Goal: Task Accomplishment & Management: Use online tool/utility

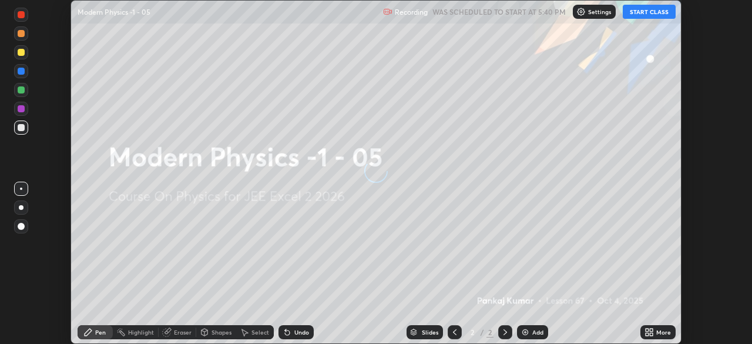
scroll to position [344, 751]
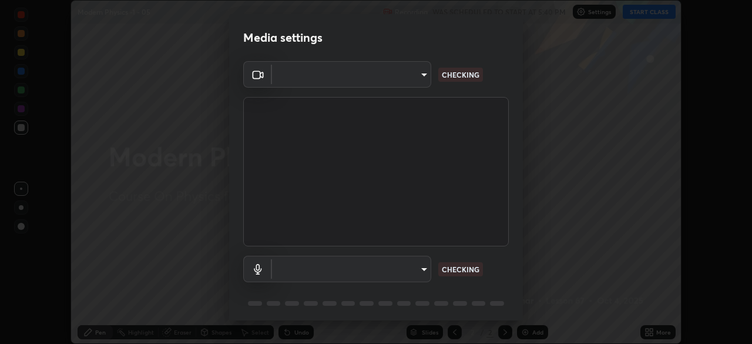
type input "92c397386f886fe799a4c583ca1e1c0e7d4a0c30fb7797d0dd299bb1a2781828"
click at [412, 268] on body "Erase all Modern Physics -1 - 05 Recording WAS SCHEDULED TO START AT 5:40 PM Se…" at bounding box center [376, 172] width 752 height 344
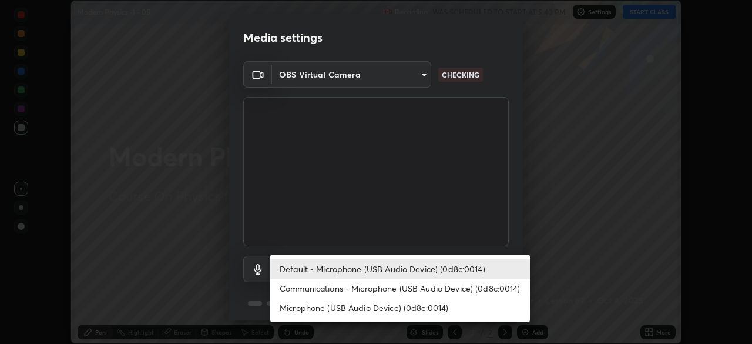
click at [407, 290] on li "Communications - Microphone (USB Audio Device) (0d8c:0014)" at bounding box center [400, 287] width 260 height 19
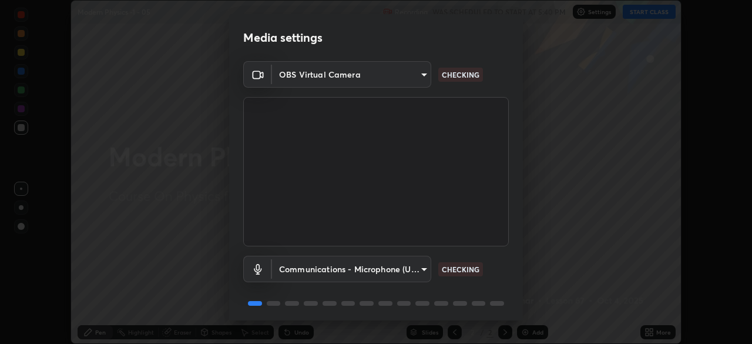
click at [404, 266] on body "Erase all Modern Physics -1 - 05 Recording WAS SCHEDULED TO START AT 5:40 PM Se…" at bounding box center [376, 172] width 752 height 344
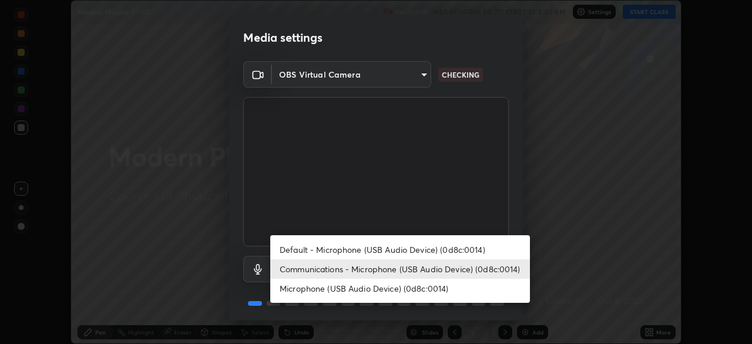
click at [408, 250] on li "Default - Microphone (USB Audio Device) (0d8c:0014)" at bounding box center [400, 249] width 260 height 19
type input "default"
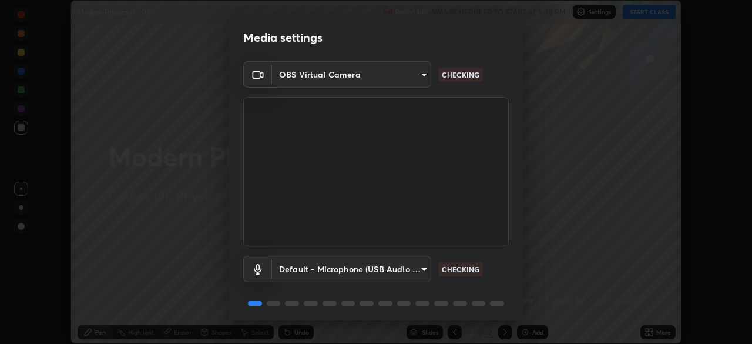
scroll to position [42, 0]
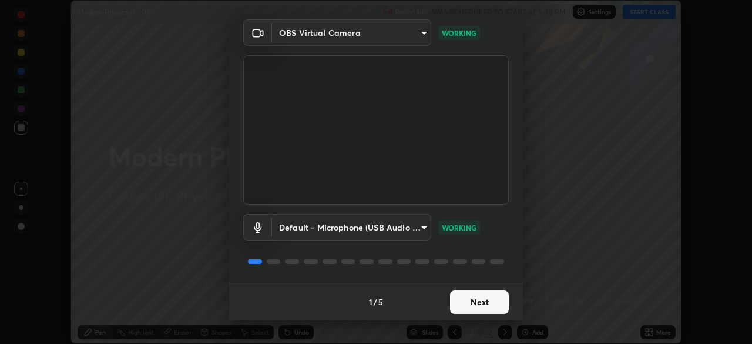
click at [482, 298] on button "Next" at bounding box center [479, 301] width 59 height 23
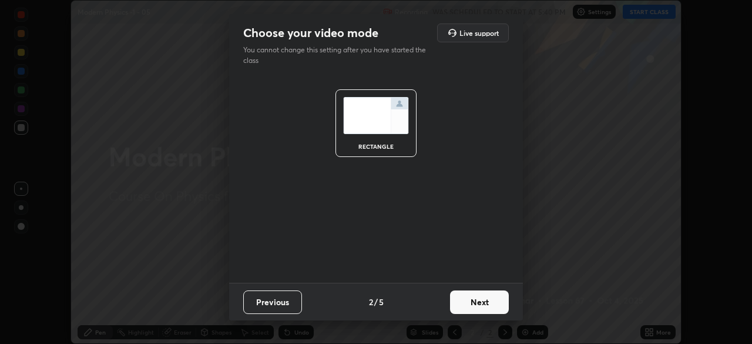
click at [480, 298] on button "Next" at bounding box center [479, 301] width 59 height 23
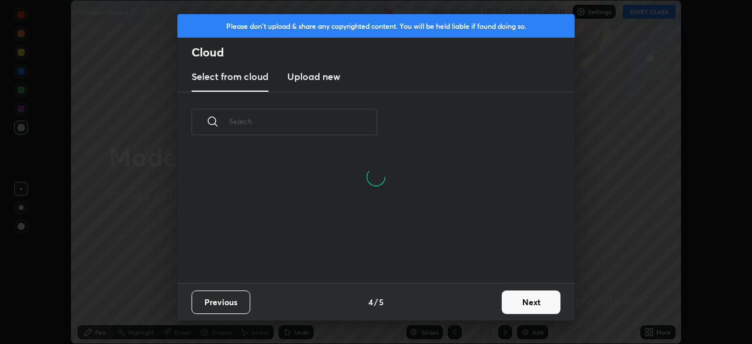
click at [523, 304] on button "Next" at bounding box center [531, 301] width 59 height 23
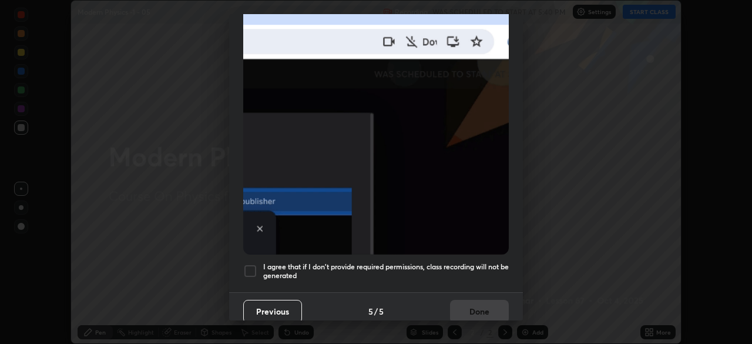
scroll to position [281, 0]
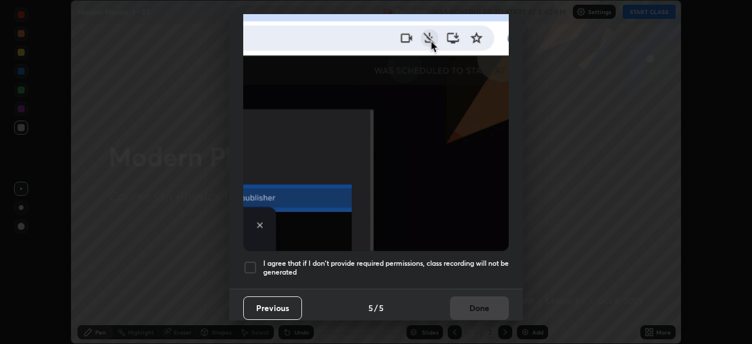
click at [472, 266] on h5 "I agree that if I don't provide required permissions, class recording will not …" at bounding box center [386, 267] width 246 height 18
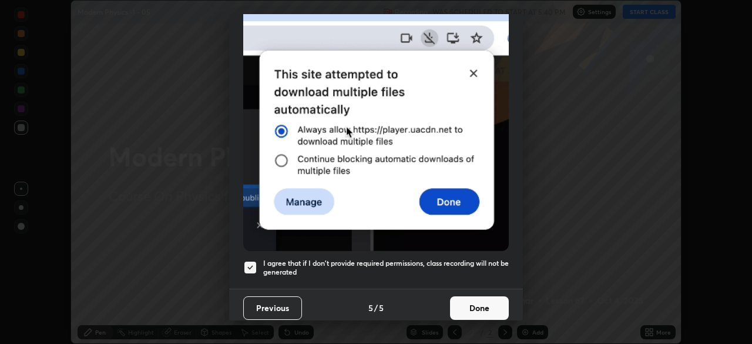
click at [481, 304] on button "Done" at bounding box center [479, 307] width 59 height 23
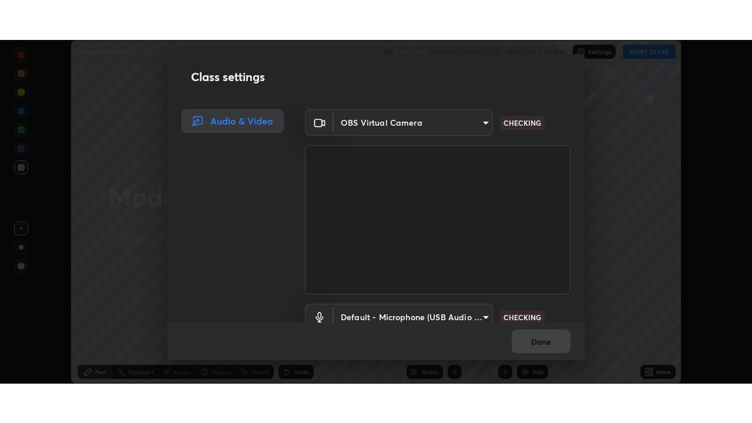
scroll to position [53, 0]
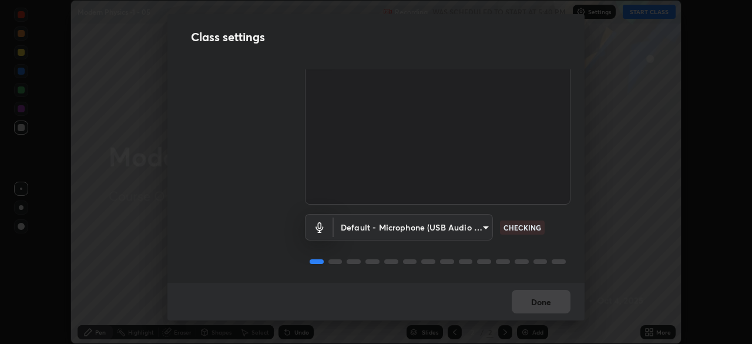
click at [476, 220] on body "Erase all Modern Physics -1 - 05 Recording WAS SCHEDULED TO START AT 5:40 PM Se…" at bounding box center [376, 172] width 752 height 344
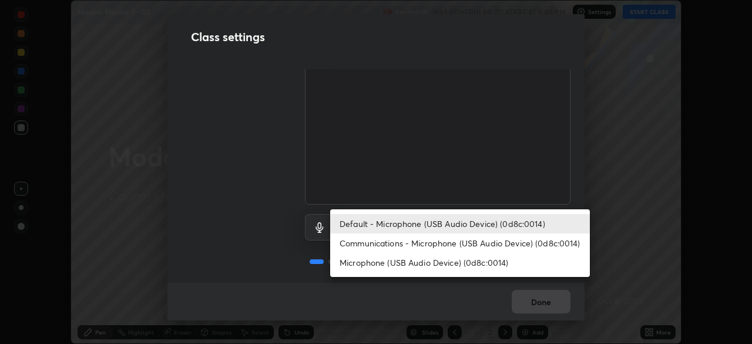
click at [521, 226] on li "Default - Microphone (USB Audio Device) (0d8c:0014)" at bounding box center [460, 223] width 260 height 19
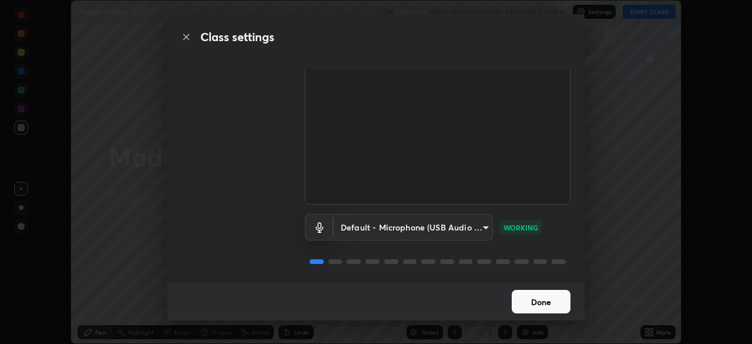
click at [545, 308] on button "Done" at bounding box center [541, 301] width 59 height 23
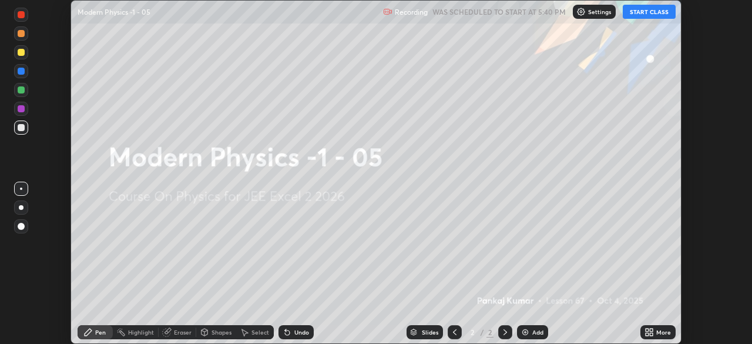
click at [549, 303] on button "Done" at bounding box center [541, 301] width 59 height 23
click at [660, 331] on div "More" at bounding box center [663, 332] width 15 height 6
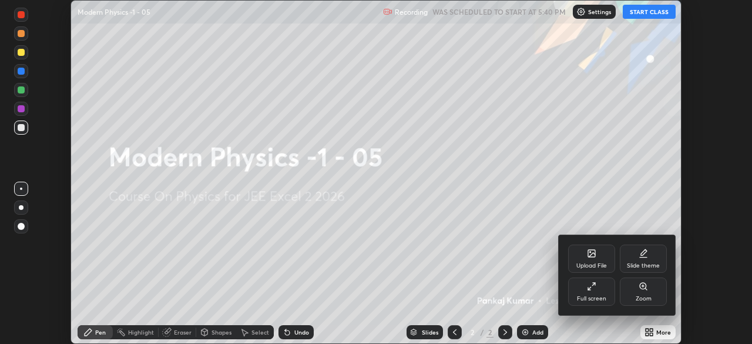
click at [593, 290] on icon at bounding box center [591, 285] width 9 height 9
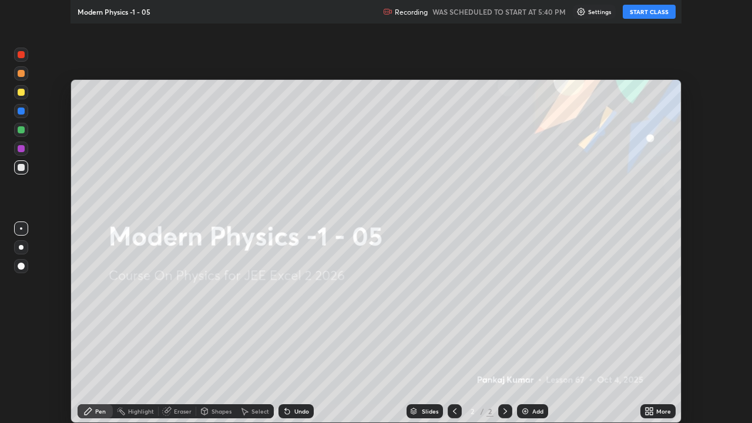
scroll to position [423, 752]
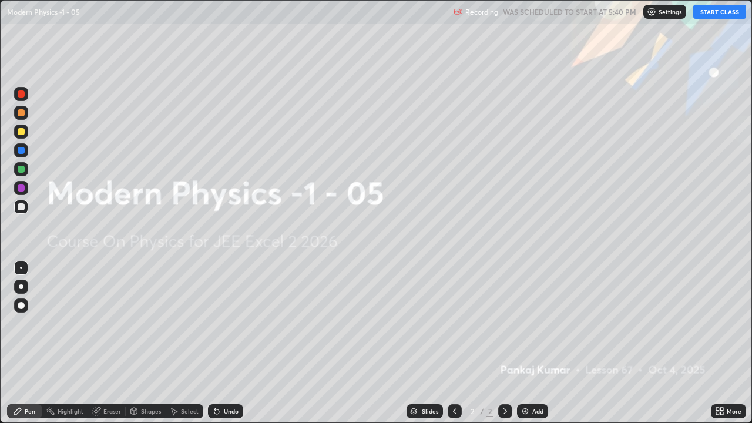
click at [717, 6] on button "START CLASS" at bounding box center [719, 12] width 53 height 14
click at [718, 12] on button "START CLASS" at bounding box center [719, 12] width 53 height 14
click at [545, 343] on div "Add" at bounding box center [532, 411] width 31 height 14
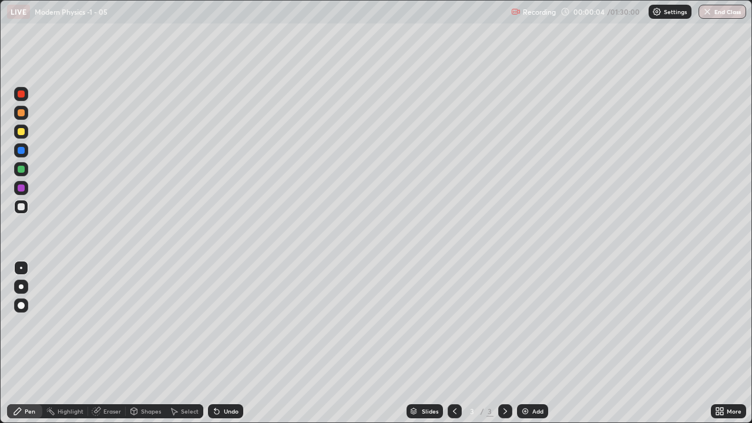
click at [23, 136] on div at bounding box center [21, 132] width 14 height 14
click at [142, 343] on div "Shapes" at bounding box center [146, 411] width 40 height 14
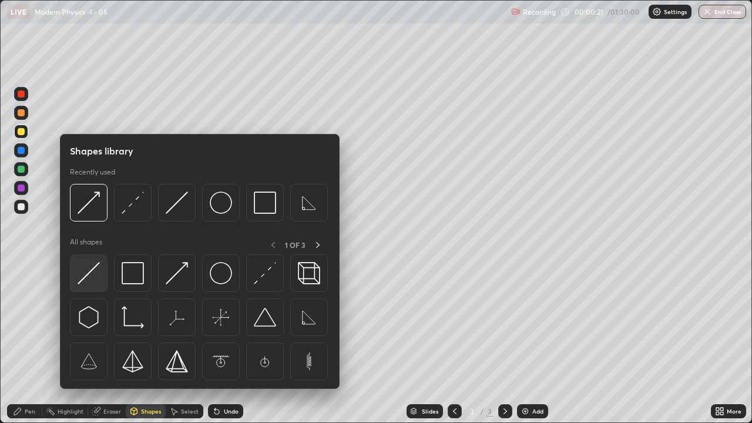
click at [100, 275] on img at bounding box center [89, 273] width 22 height 22
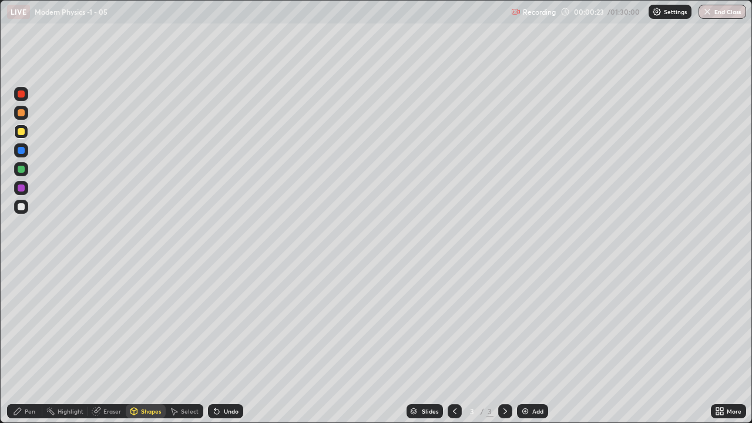
click at [143, 343] on div "Shapes" at bounding box center [146, 411] width 40 height 14
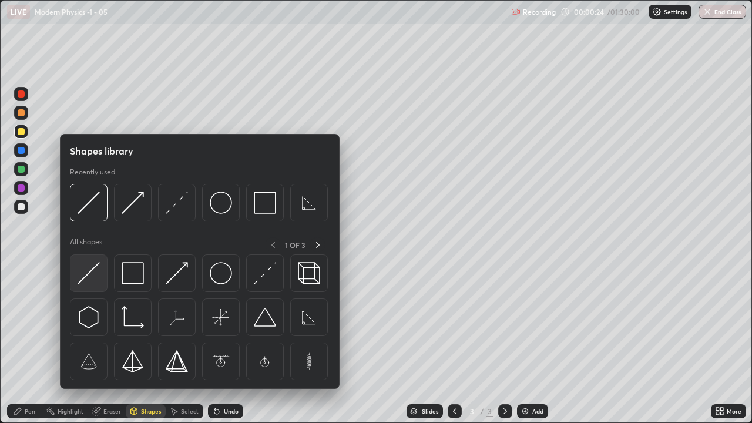
click at [88, 276] on img at bounding box center [89, 273] width 22 height 22
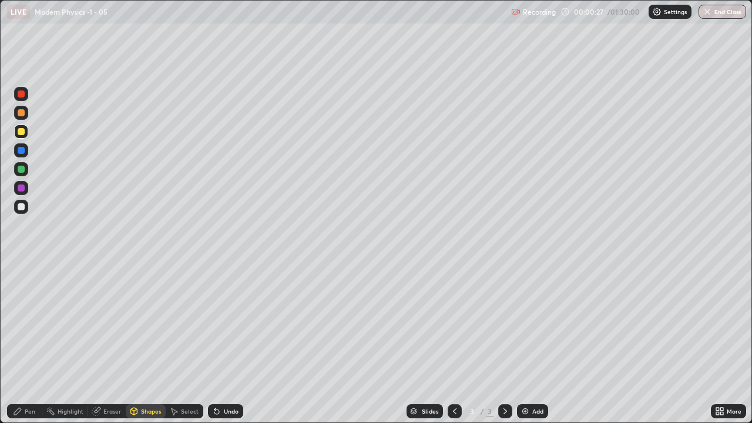
click at [231, 343] on div "Undo" at bounding box center [231, 411] width 15 height 6
click at [21, 343] on icon at bounding box center [17, 411] width 9 height 9
click at [143, 343] on div "Shapes" at bounding box center [146, 411] width 40 height 14
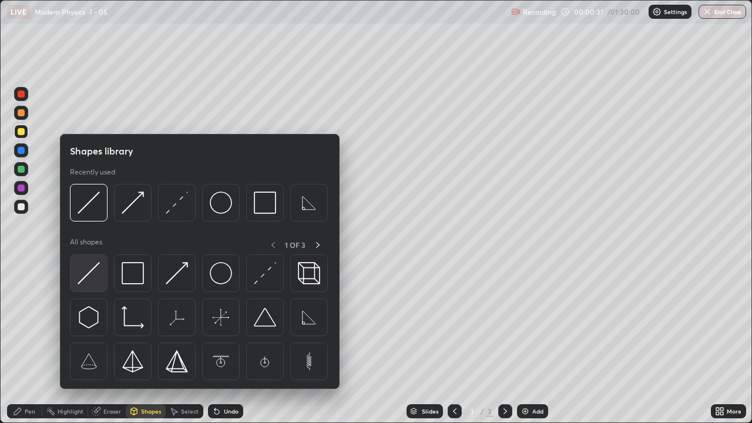
click at [88, 276] on img at bounding box center [89, 273] width 22 height 22
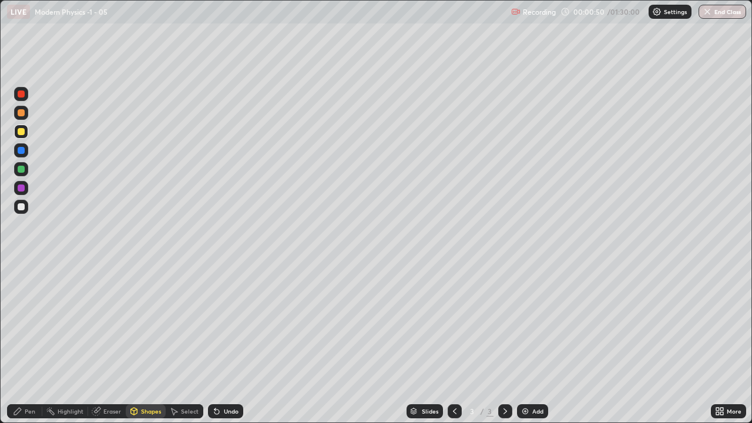
click at [146, 343] on div "Shapes" at bounding box center [151, 411] width 20 height 6
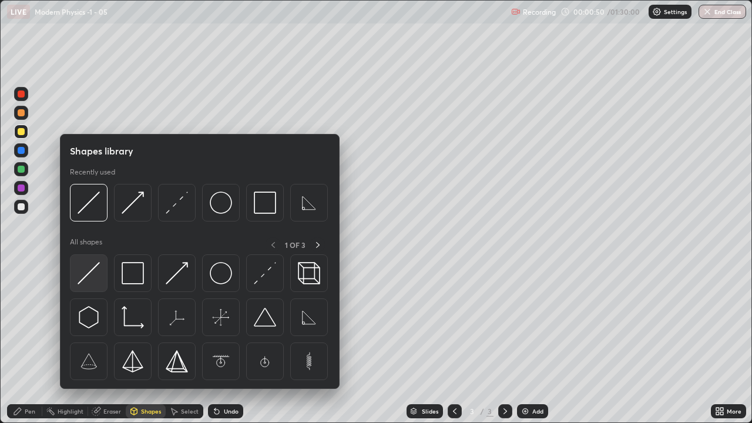
click at [92, 280] on img at bounding box center [89, 273] width 22 height 22
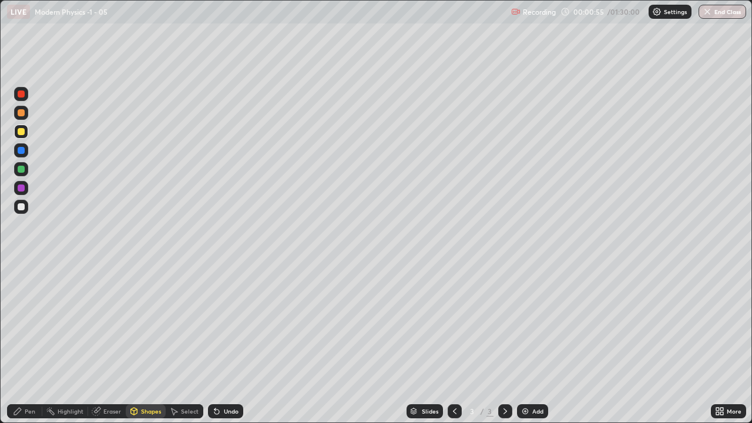
click at [19, 343] on icon at bounding box center [17, 411] width 9 height 9
click at [224, 343] on div "Undo" at bounding box center [231, 411] width 15 height 6
click at [19, 185] on div at bounding box center [21, 187] width 7 height 7
click at [146, 343] on div "Shapes" at bounding box center [146, 411] width 40 height 14
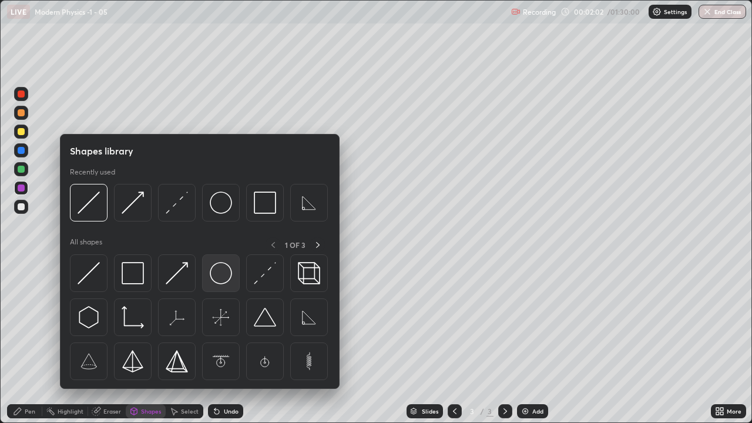
click at [221, 282] on img at bounding box center [221, 273] width 22 height 22
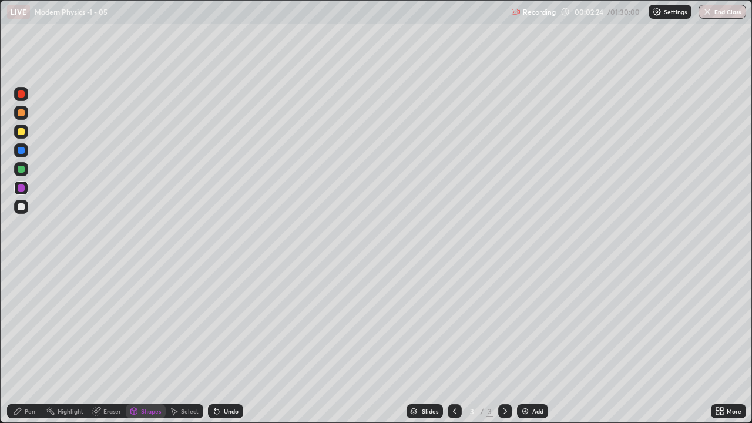
click at [25, 343] on div "Pen" at bounding box center [24, 411] width 35 height 14
click at [142, 343] on div "Shapes" at bounding box center [146, 411] width 40 height 14
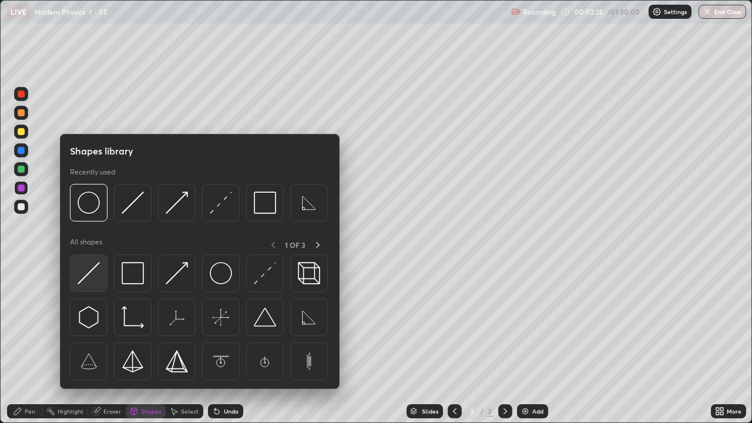
click at [93, 276] on img at bounding box center [89, 273] width 22 height 22
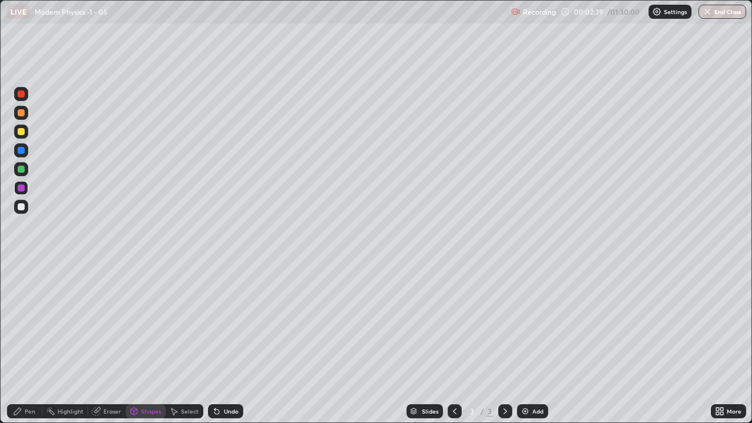
click at [224, 343] on div "Undo" at bounding box center [231, 411] width 15 height 6
click at [229, 343] on div "Undo" at bounding box center [225, 411] width 35 height 14
click at [26, 343] on div "Pen" at bounding box center [30, 411] width 11 height 6
click at [151, 343] on div "Shapes" at bounding box center [146, 411] width 40 height 14
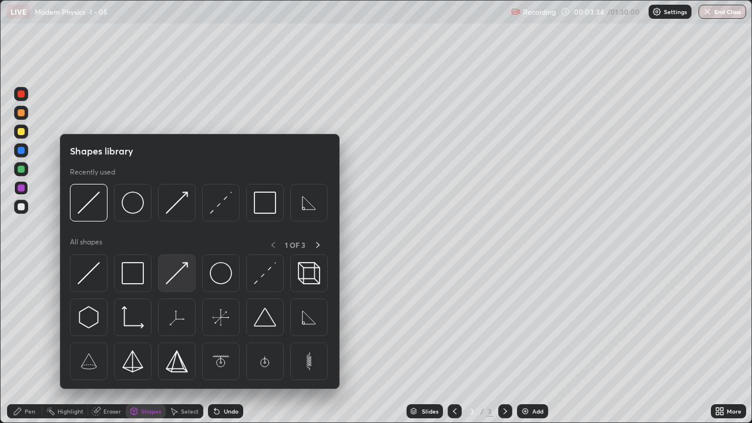
click at [177, 276] on img at bounding box center [177, 273] width 22 height 22
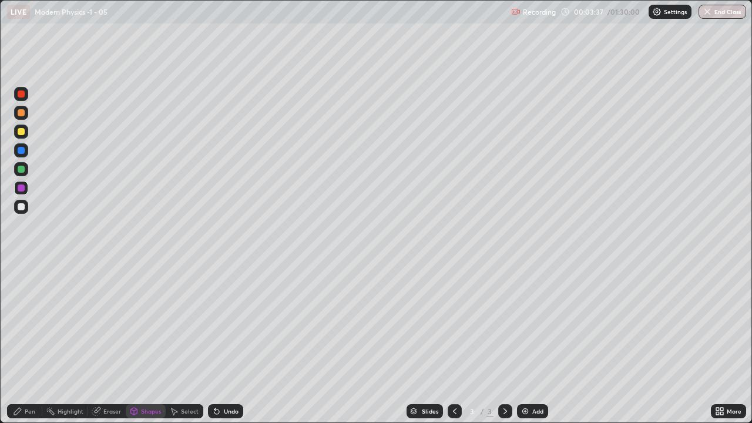
click at [234, 343] on div "Undo" at bounding box center [231, 411] width 15 height 6
click at [147, 343] on div "Shapes" at bounding box center [151, 411] width 20 height 6
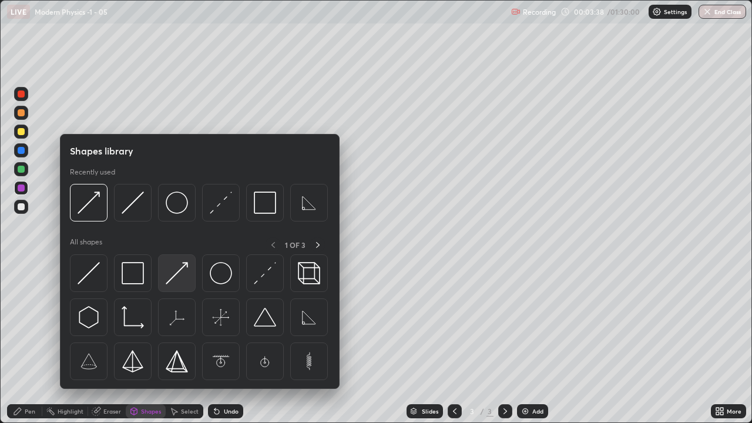
click at [180, 273] on img at bounding box center [177, 273] width 22 height 22
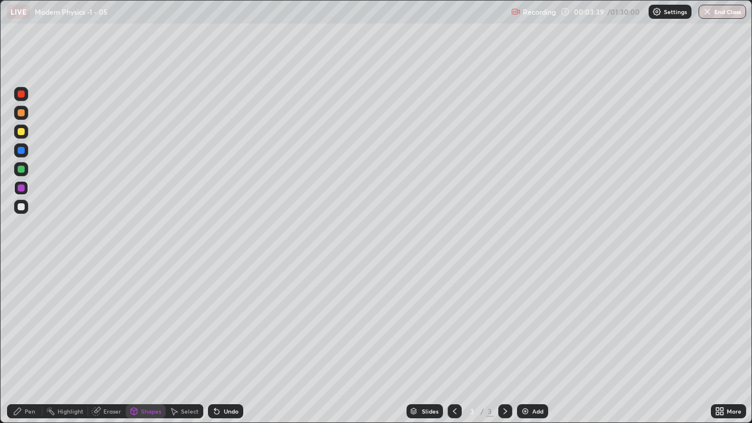
click at [26, 206] on div at bounding box center [21, 207] width 14 height 14
click at [33, 343] on div "Pen" at bounding box center [24, 411] width 35 height 14
click at [21, 207] on div at bounding box center [21, 206] width 7 height 7
click at [19, 132] on div at bounding box center [21, 131] width 7 height 7
click at [15, 203] on div at bounding box center [21, 207] width 14 height 14
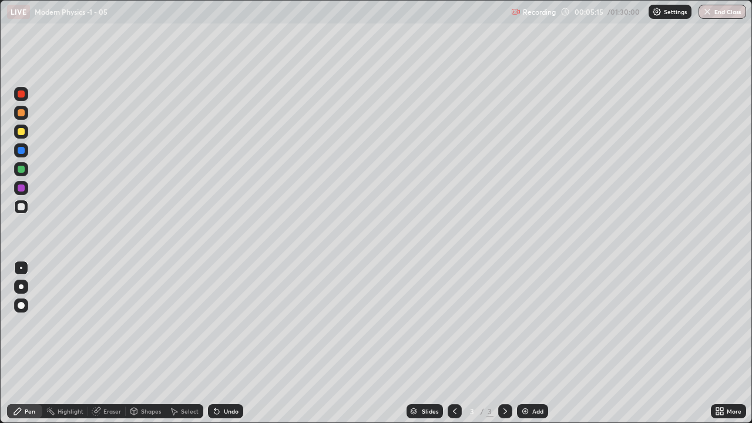
click at [20, 343] on icon at bounding box center [17, 411] width 9 height 9
click at [19, 207] on div at bounding box center [21, 206] width 7 height 7
click at [106, 343] on div "Eraser" at bounding box center [107, 411] width 38 height 14
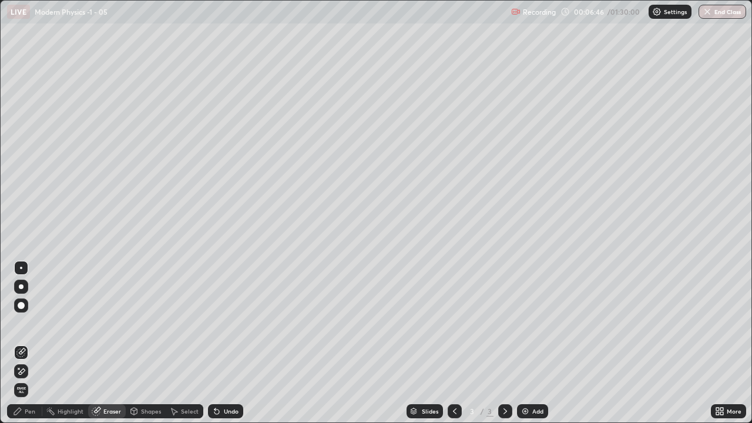
click at [23, 343] on icon at bounding box center [22, 371] width 6 height 6
click at [18, 343] on icon at bounding box center [17, 411] width 9 height 9
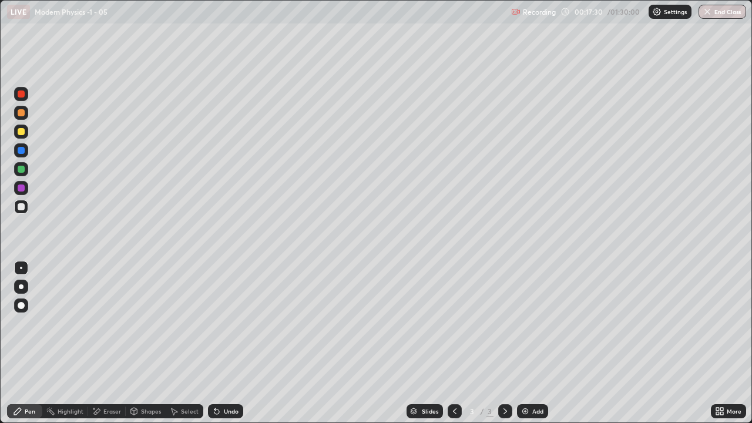
click at [224, 343] on div "Undo" at bounding box center [225, 411] width 35 height 14
click at [147, 343] on div "Shapes" at bounding box center [151, 411] width 20 height 6
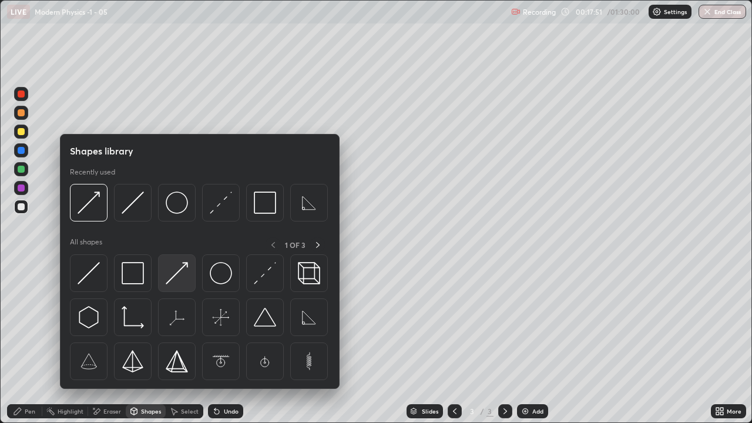
click at [178, 278] on img at bounding box center [177, 273] width 22 height 22
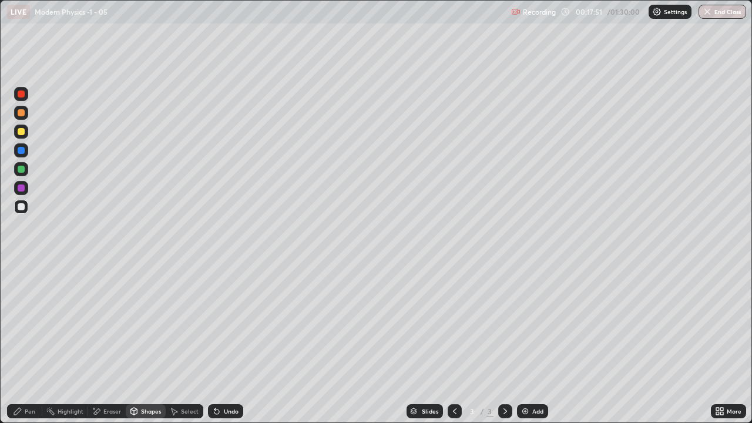
click at [21, 190] on div at bounding box center [21, 187] width 7 height 7
click at [19, 204] on div at bounding box center [21, 206] width 7 height 7
click at [229, 343] on div "Undo" at bounding box center [231, 411] width 15 height 6
click at [16, 343] on icon at bounding box center [17, 411] width 7 height 7
click at [24, 190] on div at bounding box center [21, 187] width 7 height 7
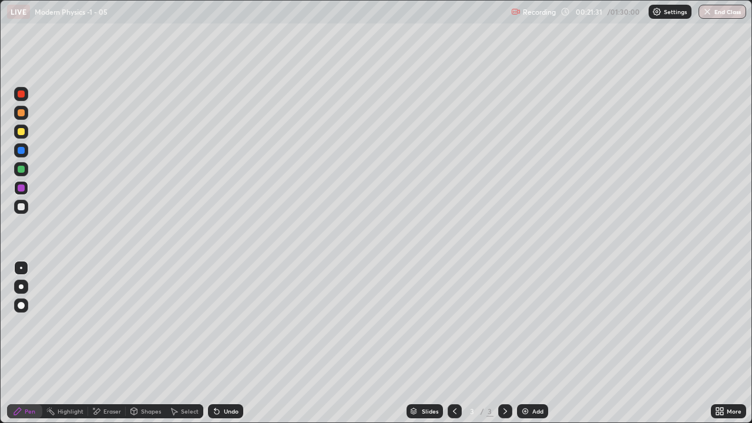
click at [532, 343] on div "Add" at bounding box center [532, 411] width 31 height 14
click at [22, 205] on div at bounding box center [21, 206] width 7 height 7
click at [145, 343] on div "Shapes" at bounding box center [146, 411] width 40 height 14
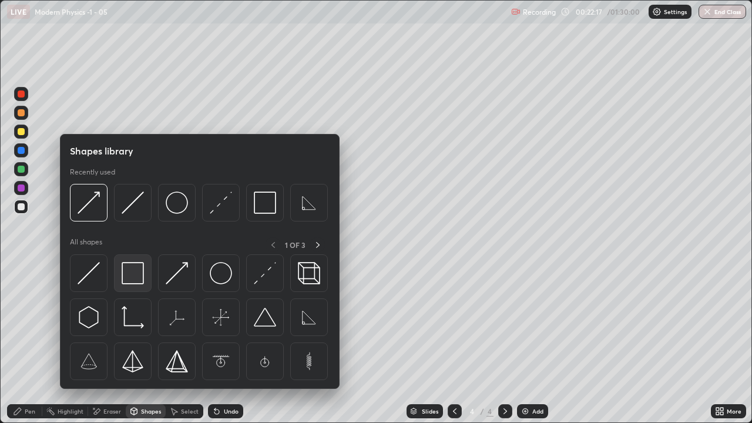
click at [130, 276] on img at bounding box center [133, 273] width 22 height 22
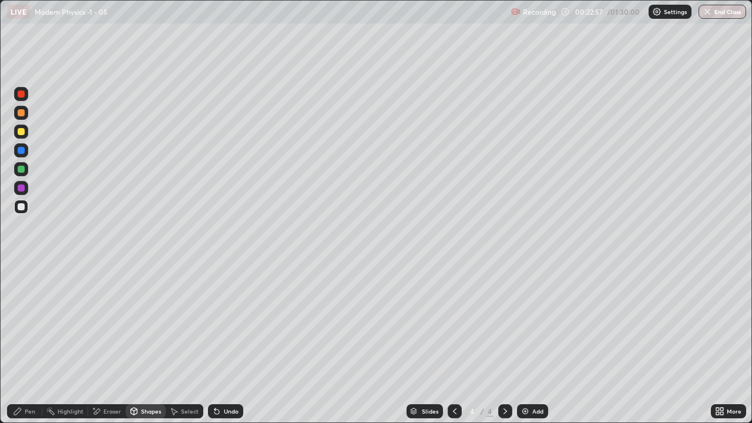
click at [23, 343] on div "Pen" at bounding box center [24, 411] width 35 height 14
click at [142, 343] on div "Shapes" at bounding box center [146, 411] width 40 height 14
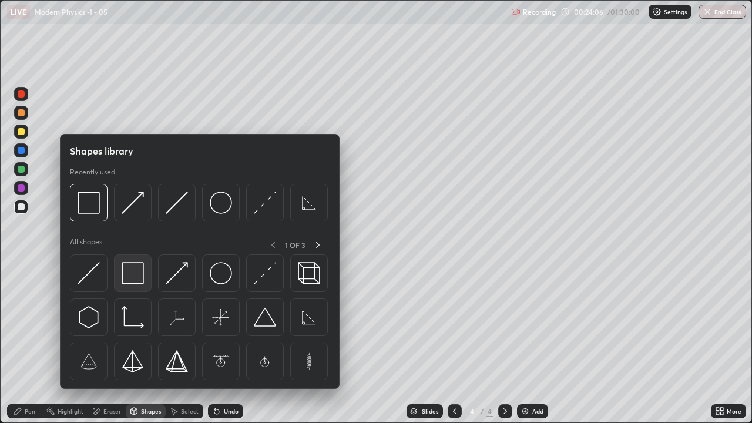
click at [132, 283] on img at bounding box center [133, 273] width 22 height 22
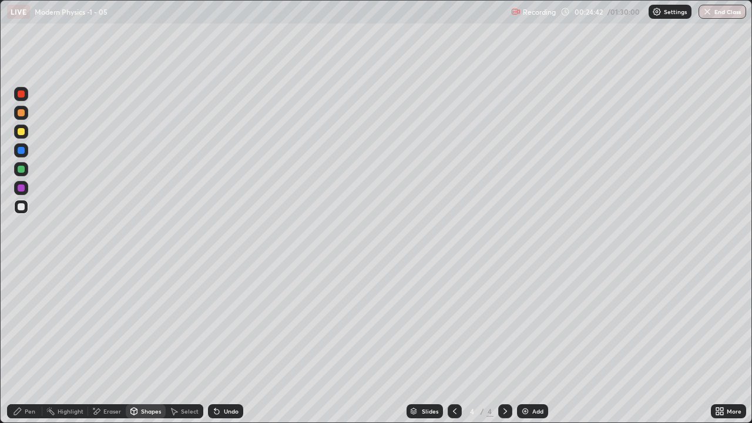
click at [22, 343] on div "Pen" at bounding box center [24, 411] width 35 height 14
click at [22, 209] on div at bounding box center [21, 206] width 7 height 7
click at [103, 343] on div "Eraser" at bounding box center [107, 411] width 38 height 14
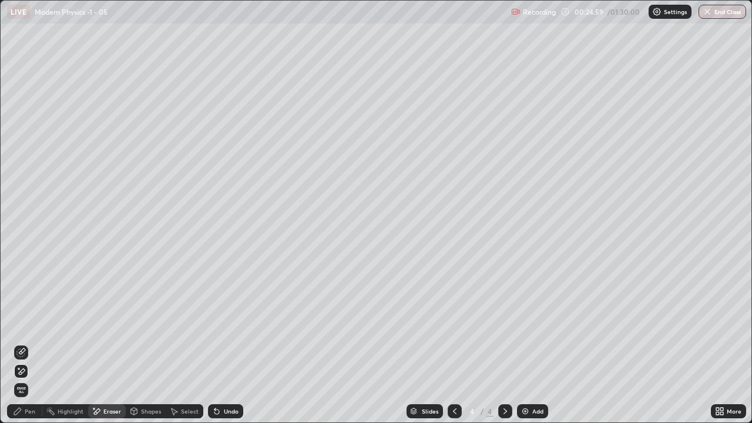
click at [28, 343] on div "Pen" at bounding box center [30, 411] width 11 height 6
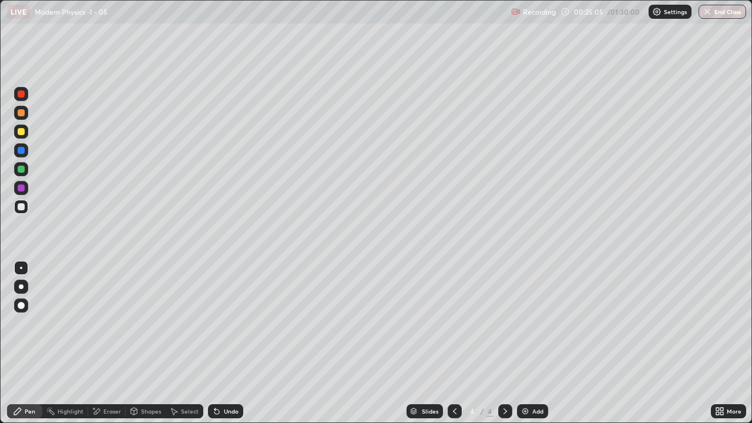
click at [142, 343] on div "Shapes" at bounding box center [151, 411] width 20 height 6
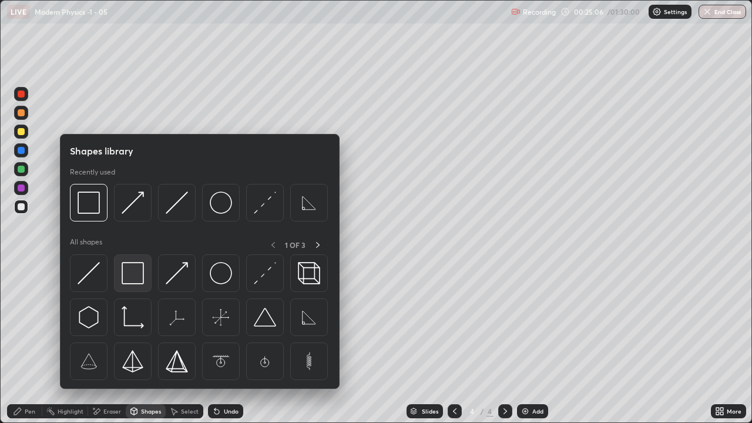
click at [133, 276] on img at bounding box center [133, 273] width 22 height 22
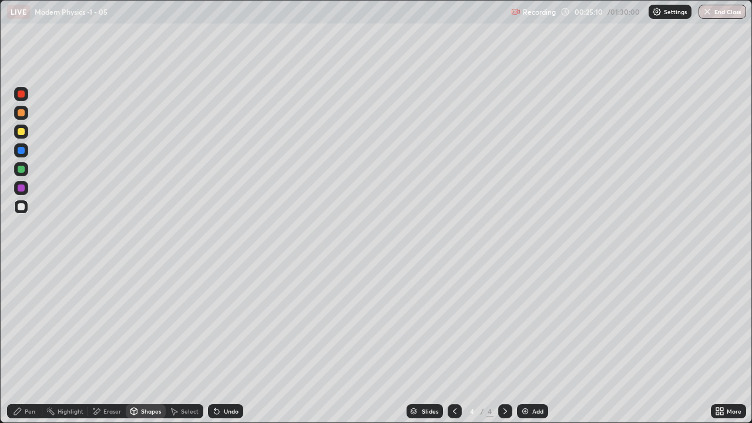
click at [454, 343] on icon at bounding box center [454, 411] width 9 height 9
click at [502, 343] on icon at bounding box center [505, 411] width 9 height 9
click at [104, 343] on div "Eraser" at bounding box center [112, 411] width 18 height 6
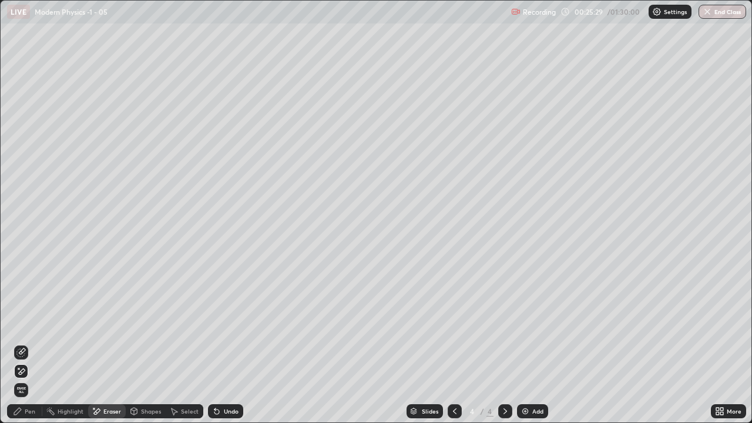
click at [25, 343] on div "Pen" at bounding box center [24, 411] width 35 height 14
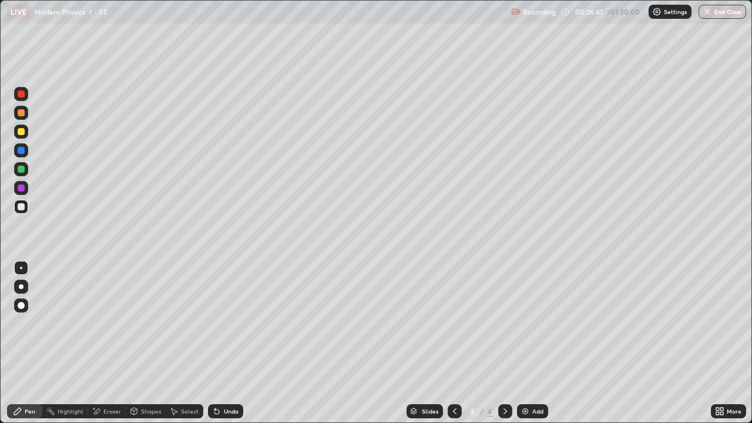
click at [112, 343] on div "Eraser" at bounding box center [107, 411] width 38 height 14
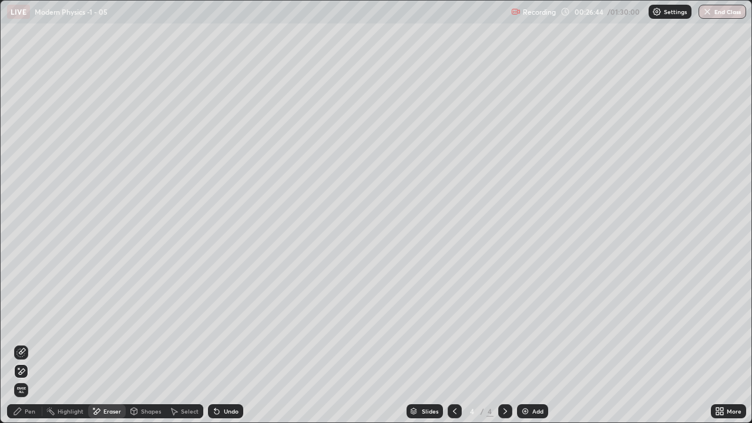
click at [32, 343] on div "Pen" at bounding box center [30, 411] width 11 height 6
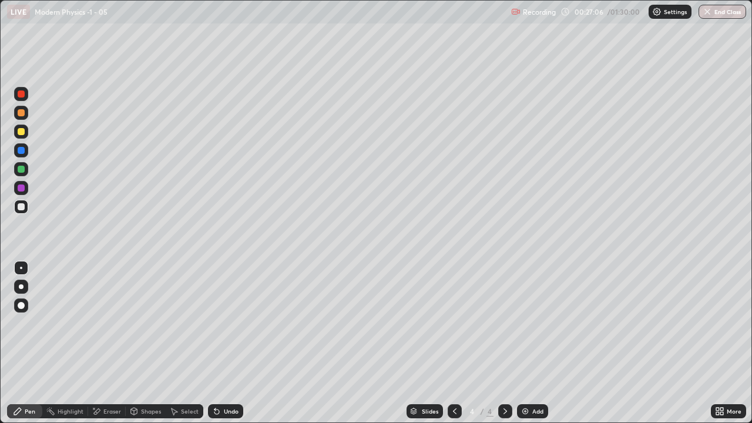
click at [106, 343] on div "Eraser" at bounding box center [107, 411] width 38 height 14
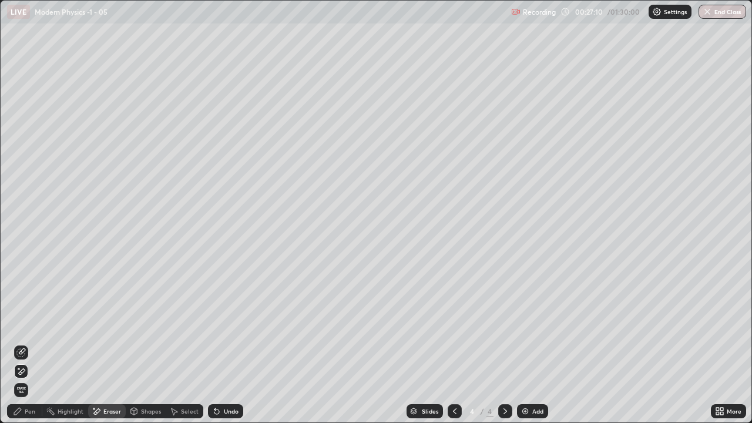
click at [18, 343] on icon at bounding box center [17, 411] width 7 height 7
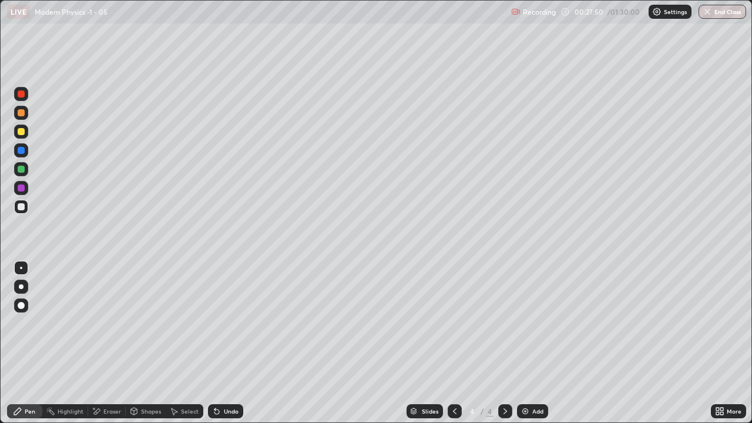
click at [102, 343] on div "Eraser" at bounding box center [107, 411] width 38 height 14
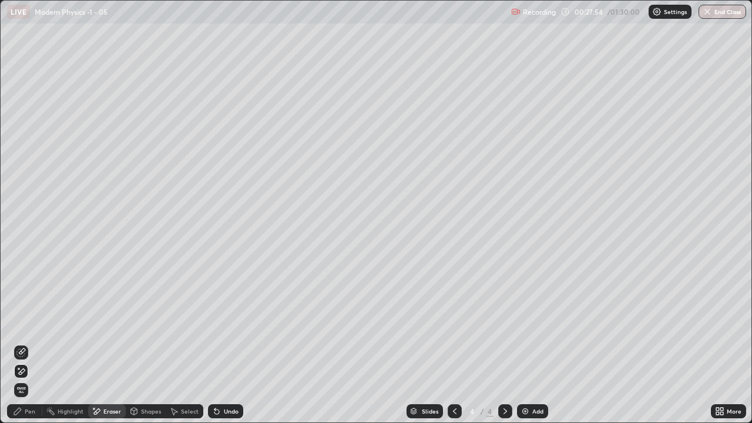
click at [19, 343] on icon at bounding box center [17, 411] width 7 height 7
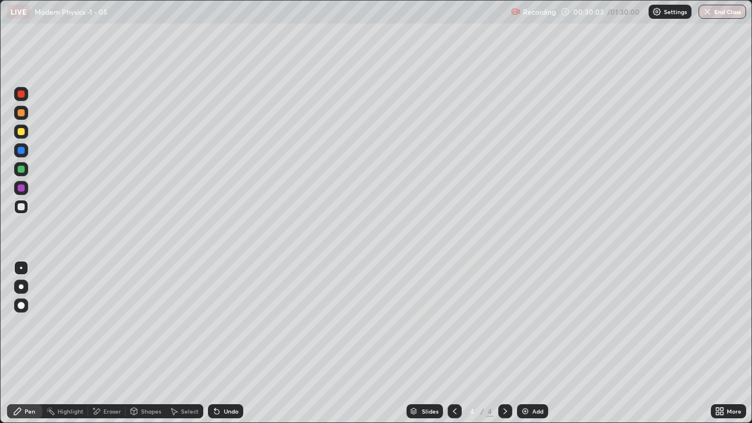
click at [454, 343] on icon at bounding box center [454, 411] width 9 height 9
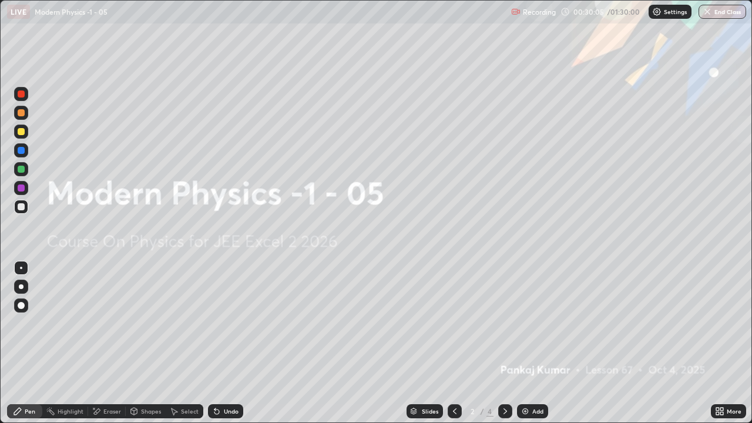
click at [505, 343] on icon at bounding box center [505, 411] width 4 height 6
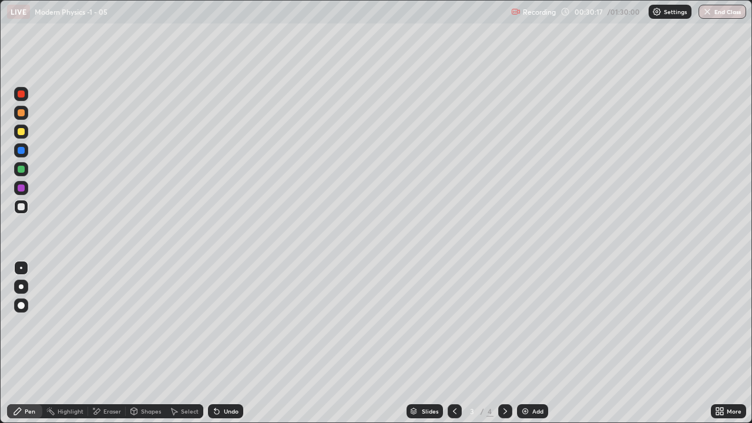
click at [505, 343] on icon at bounding box center [505, 411] width 9 height 9
click at [504, 343] on icon at bounding box center [505, 411] width 9 height 9
click at [536, 343] on div "Add" at bounding box center [537, 411] width 11 height 6
click at [23, 209] on div at bounding box center [21, 206] width 7 height 7
click at [146, 343] on div "Shapes" at bounding box center [151, 411] width 20 height 6
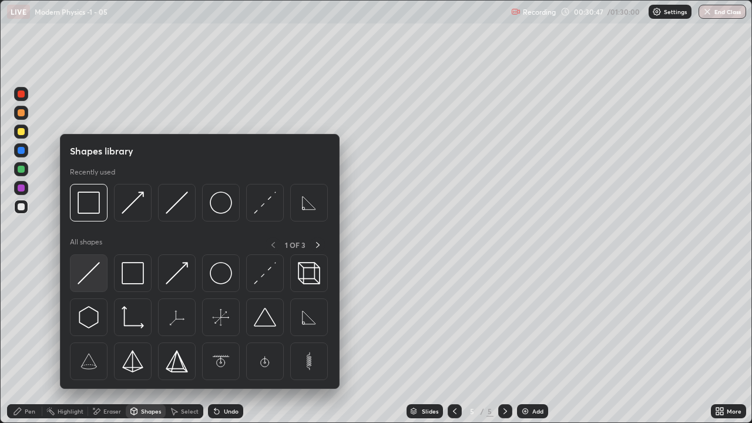
click at [86, 276] on img at bounding box center [89, 273] width 22 height 22
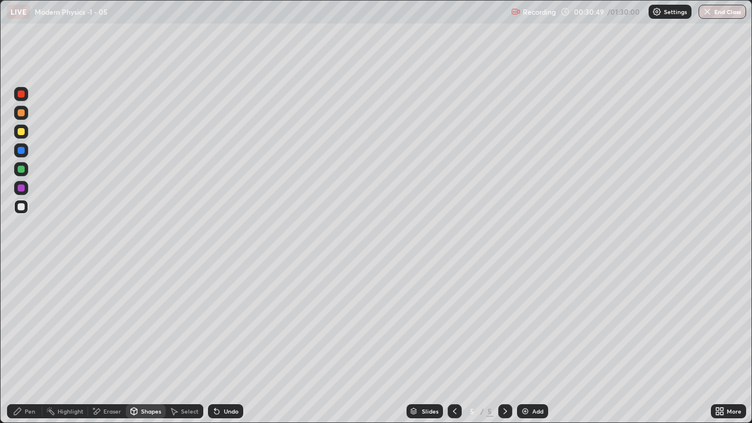
click at [14, 343] on div "Pen" at bounding box center [24, 411] width 35 height 14
click at [454, 343] on icon at bounding box center [454, 411] width 9 height 9
click at [452, 343] on icon at bounding box center [454, 411] width 9 height 9
click at [499, 343] on div at bounding box center [505, 411] width 14 height 14
click at [503, 343] on icon at bounding box center [505, 411] width 9 height 9
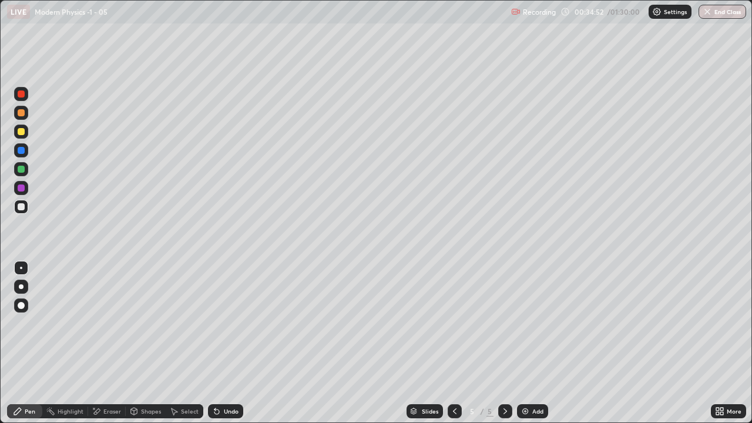
click at [533, 343] on div "Add" at bounding box center [537, 411] width 11 height 6
click at [23, 135] on div at bounding box center [21, 131] width 7 height 7
click at [149, 343] on div "Shapes" at bounding box center [146, 411] width 40 height 14
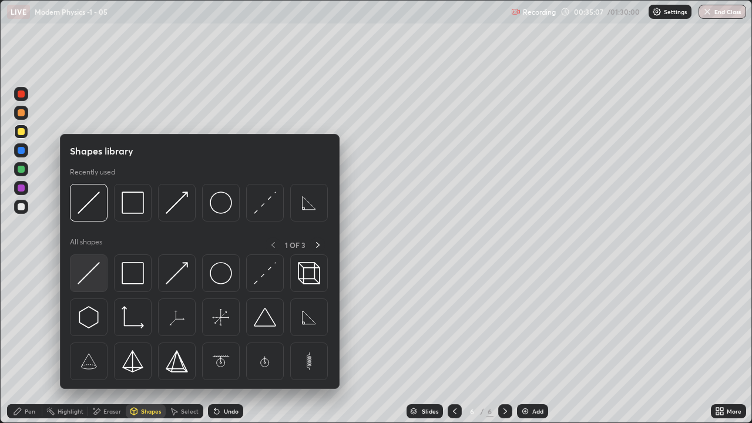
click at [85, 281] on img at bounding box center [89, 273] width 22 height 22
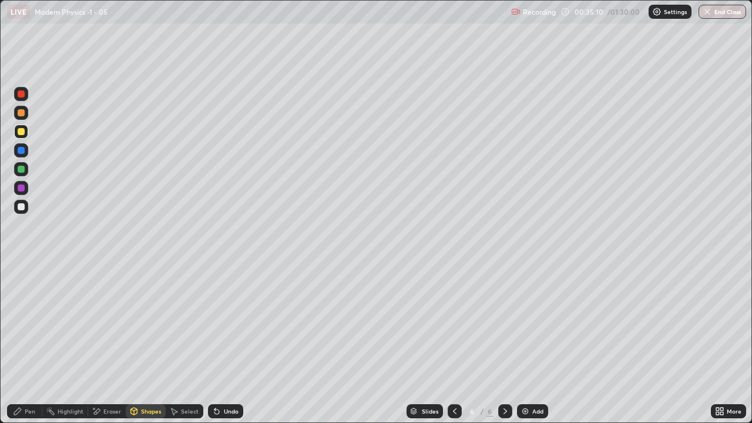
click at [21, 343] on icon at bounding box center [17, 411] width 9 height 9
click at [103, 343] on div "Eraser" at bounding box center [107, 411] width 38 height 14
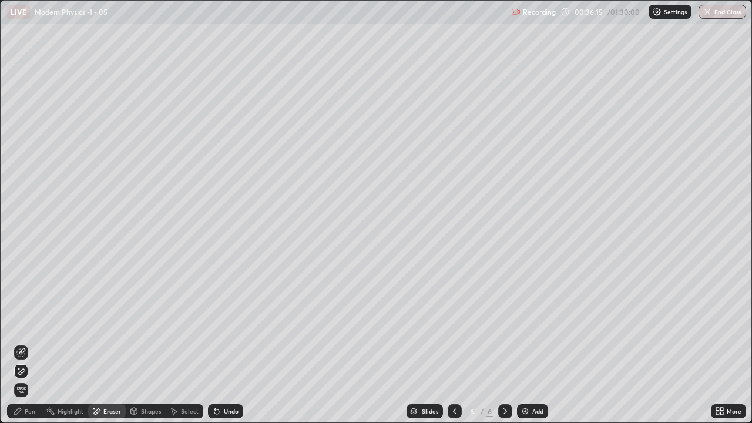
click at [15, 343] on icon at bounding box center [17, 411] width 9 height 9
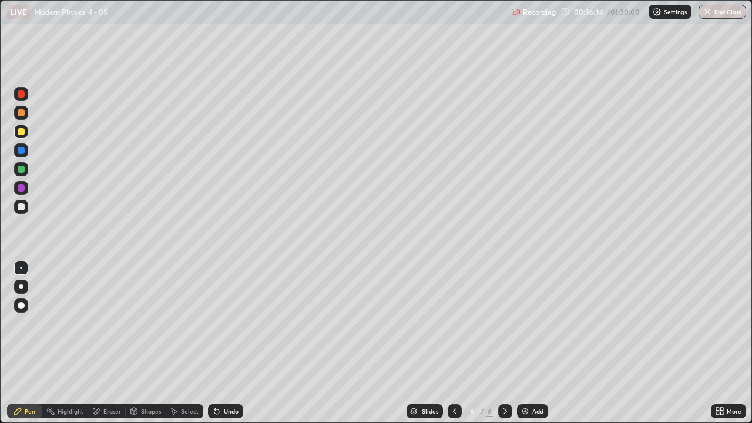
click at [151, 343] on div "Shapes" at bounding box center [146, 411] width 40 height 14
click at [21, 343] on div "Pen" at bounding box center [24, 411] width 35 height 14
click at [153, 343] on div "Shapes" at bounding box center [151, 411] width 20 height 6
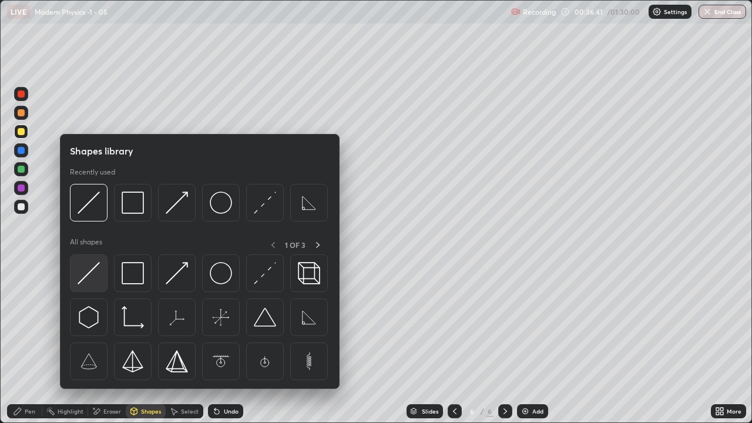
click at [95, 276] on img at bounding box center [89, 273] width 22 height 22
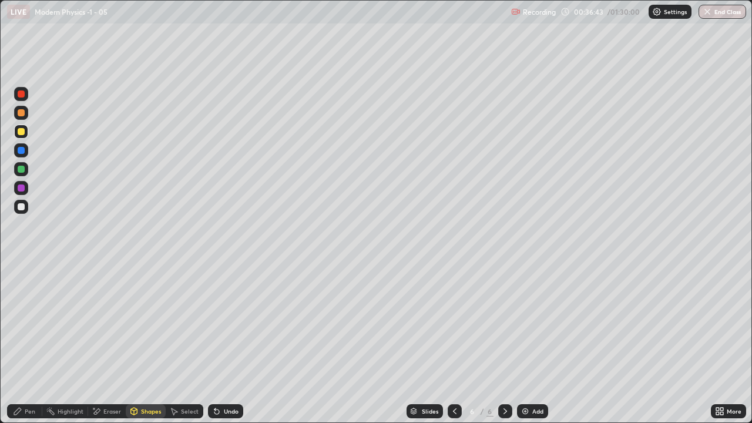
click at [25, 343] on div "Pen" at bounding box center [24, 411] width 35 height 14
click at [22, 207] on div at bounding box center [21, 206] width 7 height 7
click at [104, 343] on div "Eraser" at bounding box center [112, 411] width 18 height 6
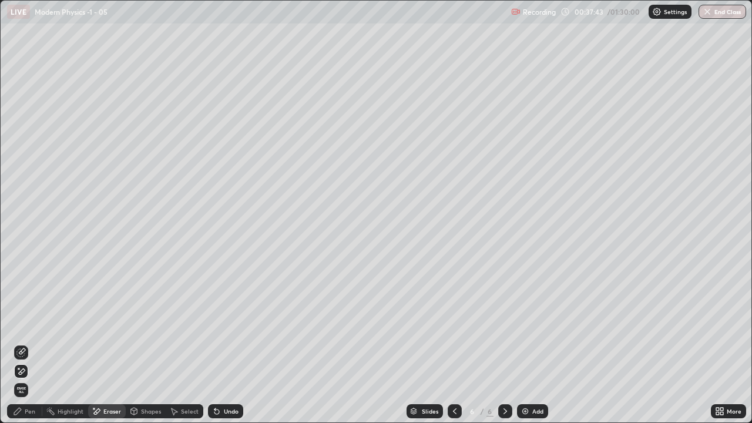
click at [25, 343] on div "Pen" at bounding box center [30, 411] width 11 height 6
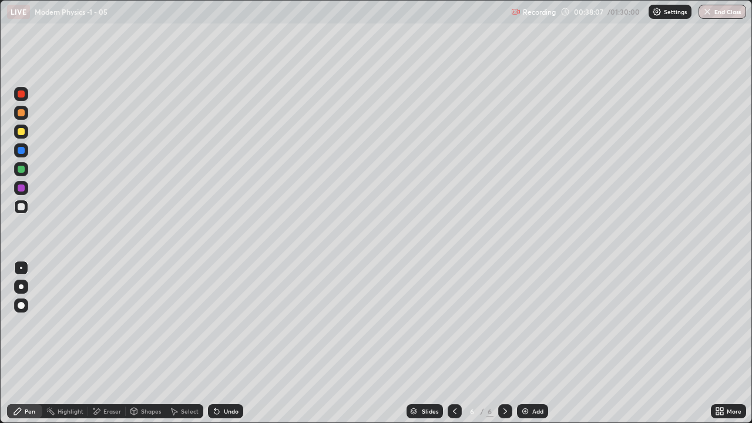
click at [143, 343] on div "Shapes" at bounding box center [146, 411] width 40 height 14
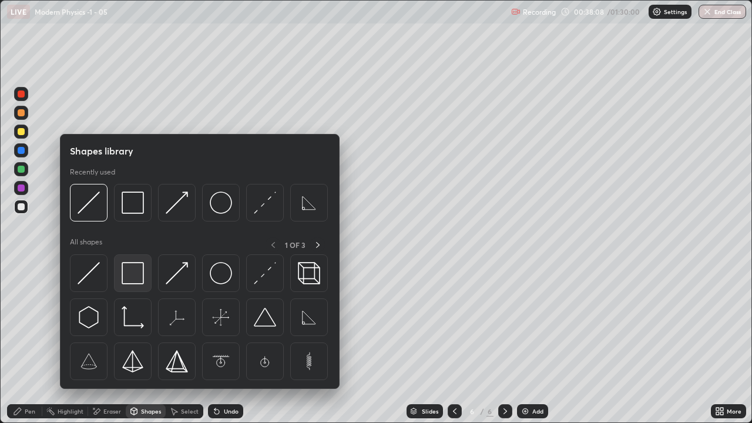
click at [130, 275] on img at bounding box center [133, 273] width 22 height 22
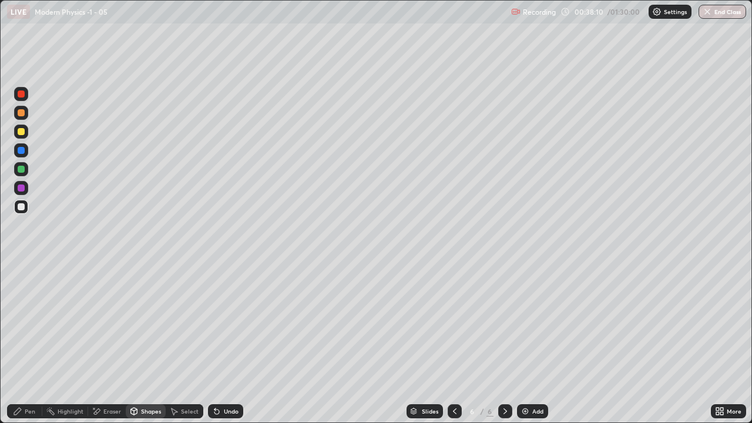
click at [137, 343] on icon at bounding box center [133, 411] width 9 height 9
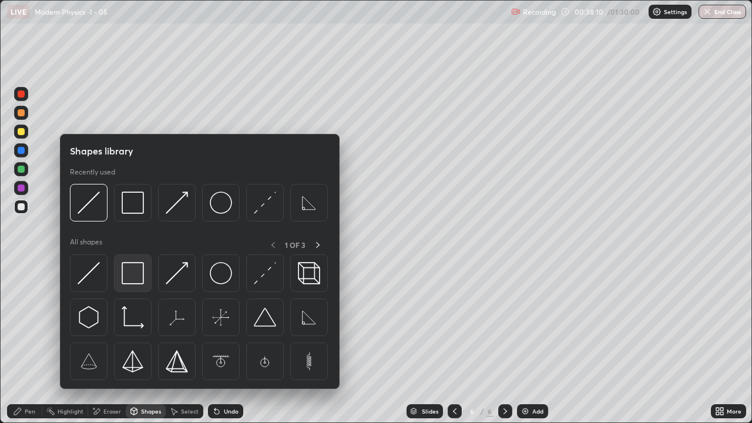
click at [137, 278] on img at bounding box center [133, 273] width 22 height 22
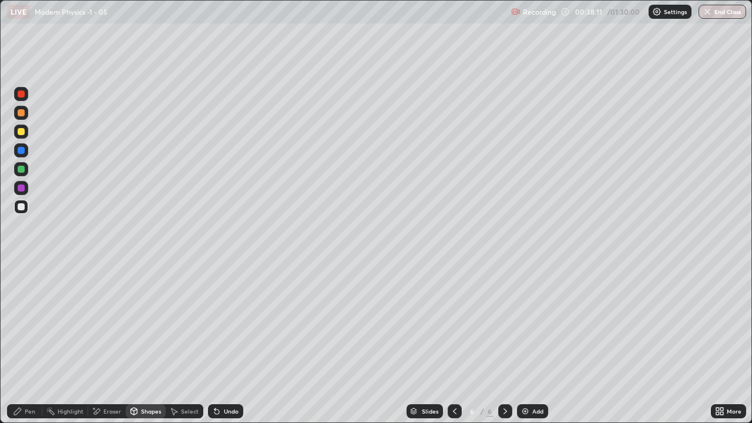
click at [22, 150] on div at bounding box center [21, 150] width 7 height 7
click at [18, 343] on div "Pen" at bounding box center [24, 411] width 35 height 14
click at [543, 343] on div "Add" at bounding box center [532, 411] width 31 height 14
click at [23, 204] on div at bounding box center [21, 206] width 7 height 7
click at [142, 343] on div "Shapes" at bounding box center [146, 411] width 40 height 14
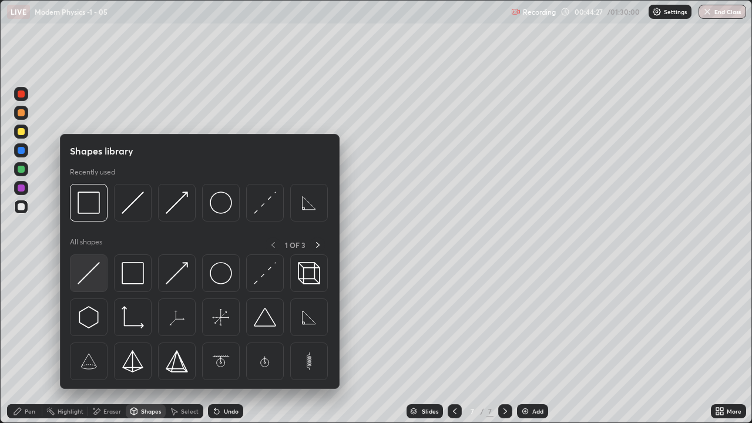
click at [85, 279] on img at bounding box center [89, 273] width 22 height 22
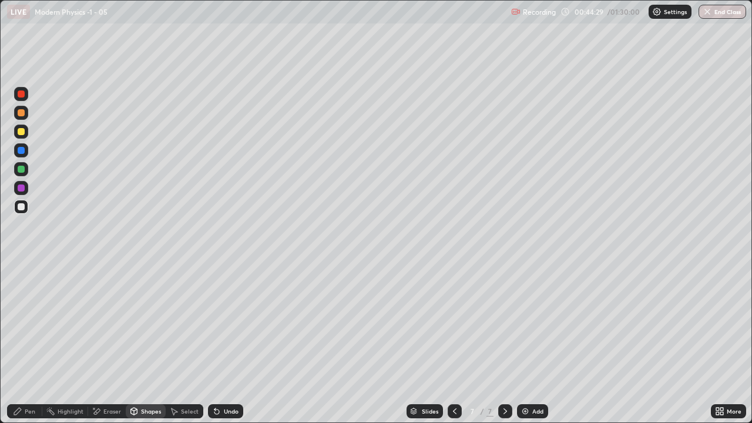
click at [15, 343] on icon at bounding box center [17, 411] width 7 height 7
click at [154, 343] on div "Shapes" at bounding box center [151, 411] width 20 height 6
click at [28, 343] on div "Pen" at bounding box center [30, 411] width 11 height 6
click at [22, 343] on icon at bounding box center [17, 411] width 9 height 9
click at [26, 208] on div at bounding box center [21, 207] width 14 height 14
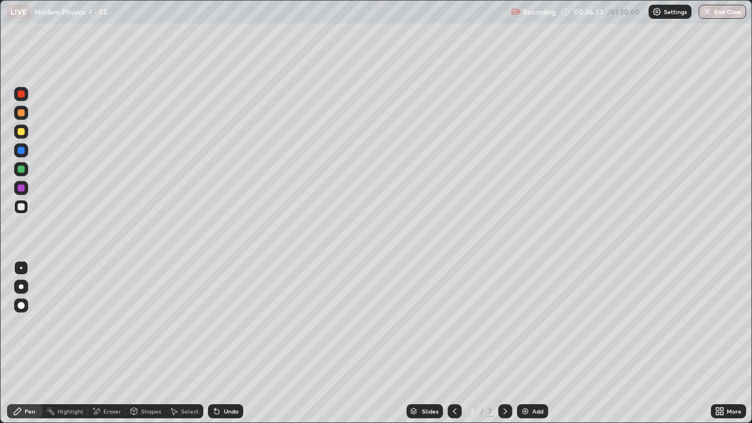
click at [152, 343] on div "Shapes" at bounding box center [151, 411] width 20 height 6
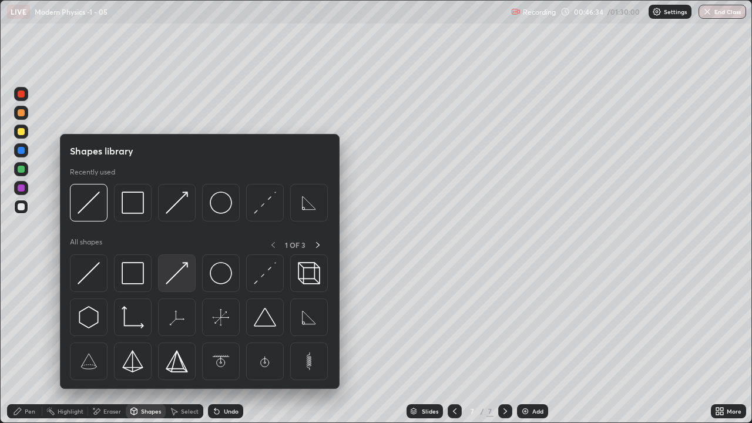
click at [177, 271] on img at bounding box center [177, 273] width 22 height 22
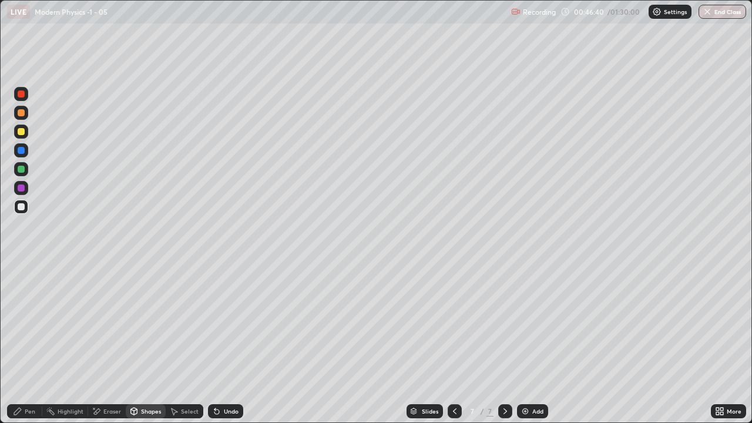
click at [25, 343] on div "Pen" at bounding box center [24, 411] width 35 height 14
click at [152, 343] on div "Shapes" at bounding box center [146, 411] width 40 height 14
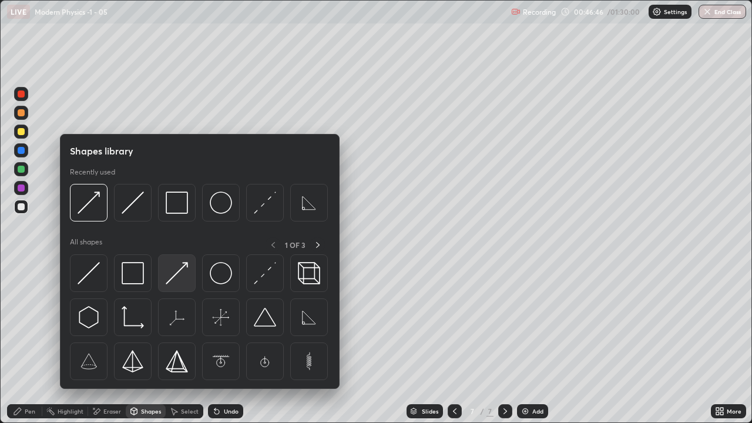
click at [176, 274] on img at bounding box center [177, 273] width 22 height 22
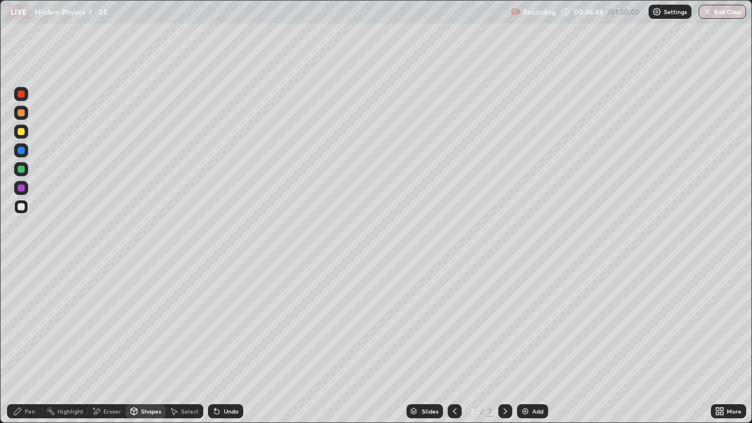
click at [22, 135] on div at bounding box center [21, 131] width 7 height 7
click at [22, 343] on icon at bounding box center [17, 411] width 9 height 9
click at [23, 134] on div at bounding box center [21, 131] width 7 height 7
click at [21, 169] on div at bounding box center [21, 169] width 7 height 7
click at [143, 343] on div "Shapes" at bounding box center [151, 411] width 20 height 6
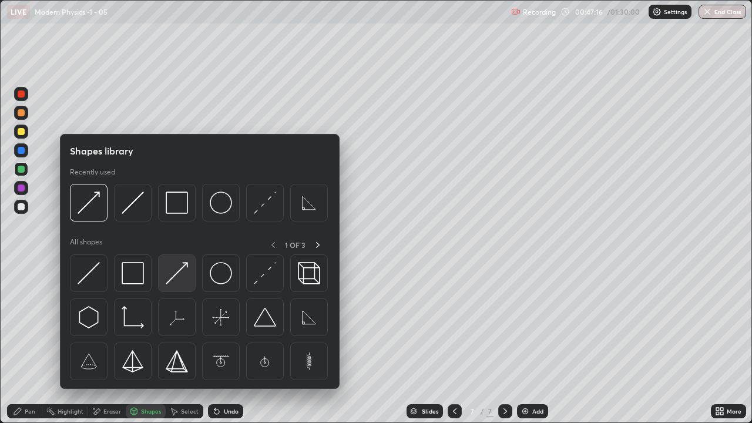
click at [177, 283] on img at bounding box center [177, 273] width 22 height 22
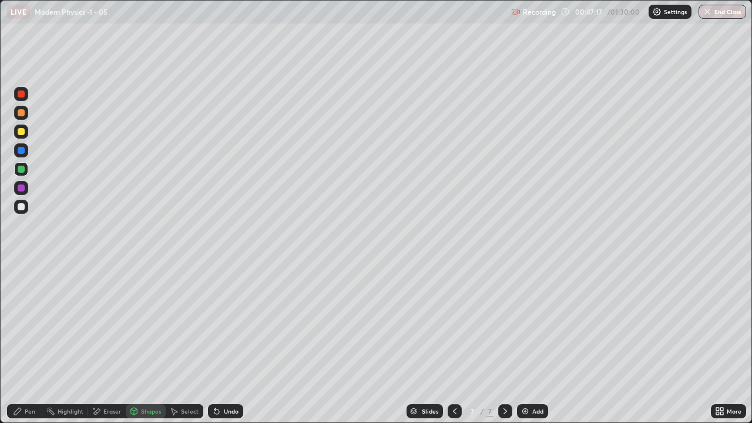
click at [145, 343] on div "Shapes" at bounding box center [151, 411] width 20 height 6
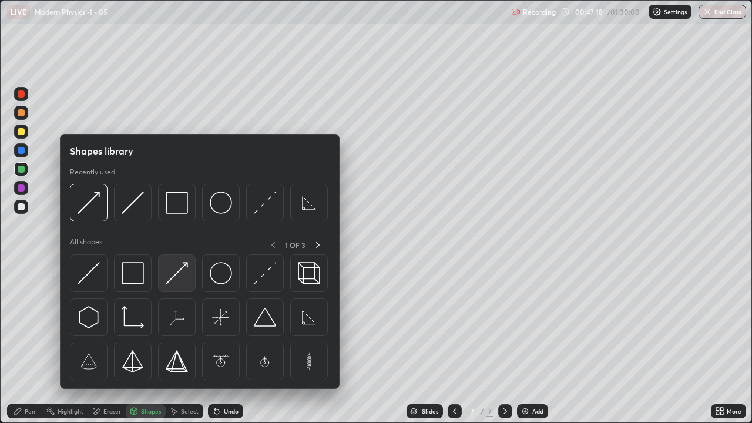
click at [174, 278] on img at bounding box center [177, 273] width 22 height 22
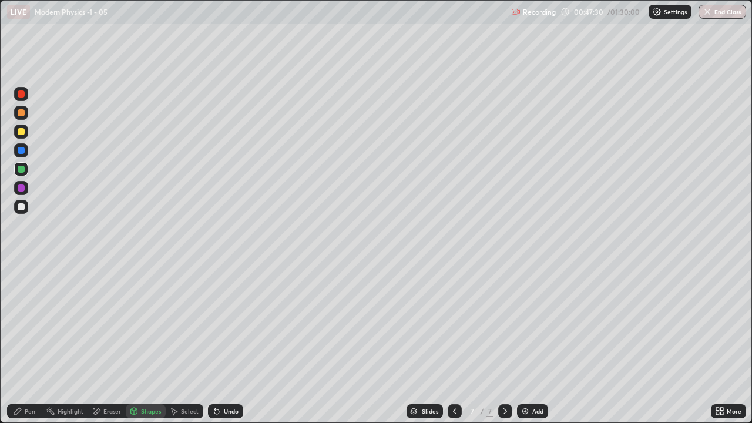
click at [147, 343] on div "Shapes" at bounding box center [151, 411] width 20 height 6
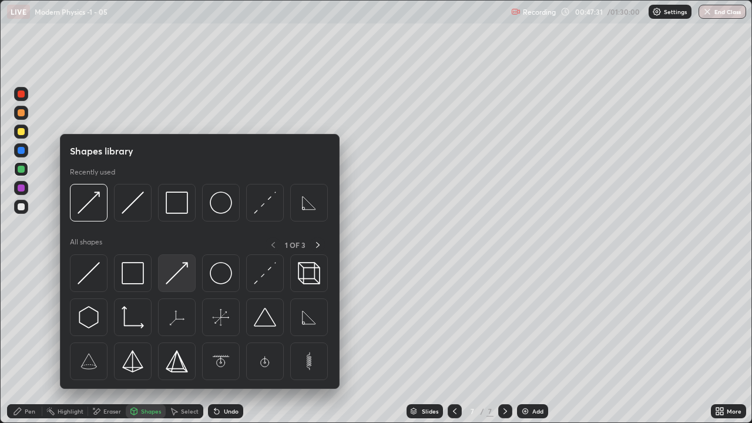
click at [180, 279] on img at bounding box center [177, 273] width 22 height 22
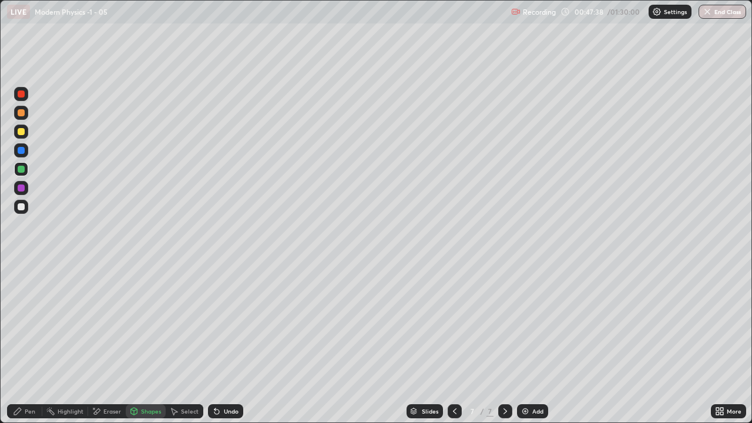
click at [22, 188] on div at bounding box center [21, 187] width 7 height 7
click at [22, 136] on div at bounding box center [21, 132] width 14 height 14
click at [227, 343] on div "Undo" at bounding box center [225, 411] width 35 height 14
click at [22, 343] on icon at bounding box center [17, 411] width 9 height 9
click at [226, 343] on div "Undo" at bounding box center [231, 411] width 15 height 6
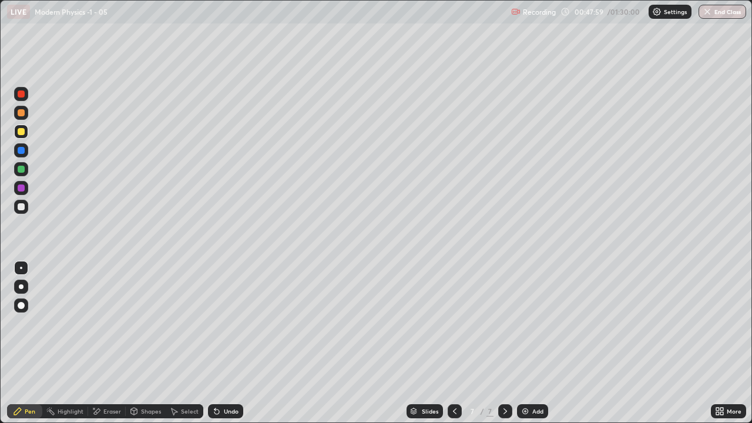
click at [235, 343] on div "Undo" at bounding box center [225, 411] width 35 height 14
click at [155, 343] on div "Shapes" at bounding box center [151, 411] width 20 height 6
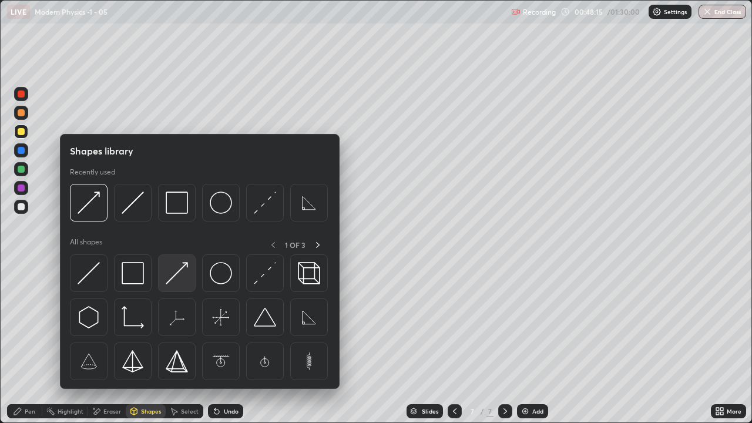
click at [182, 272] on img at bounding box center [177, 273] width 22 height 22
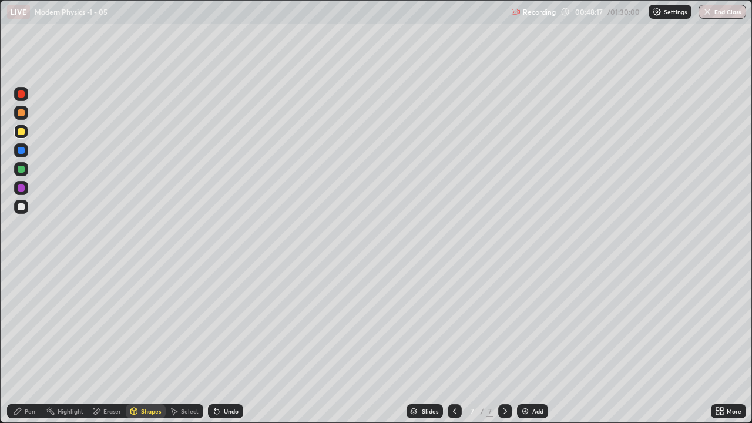
click at [21, 135] on div at bounding box center [21, 131] width 7 height 7
click at [150, 343] on div "Shapes" at bounding box center [146, 411] width 40 height 14
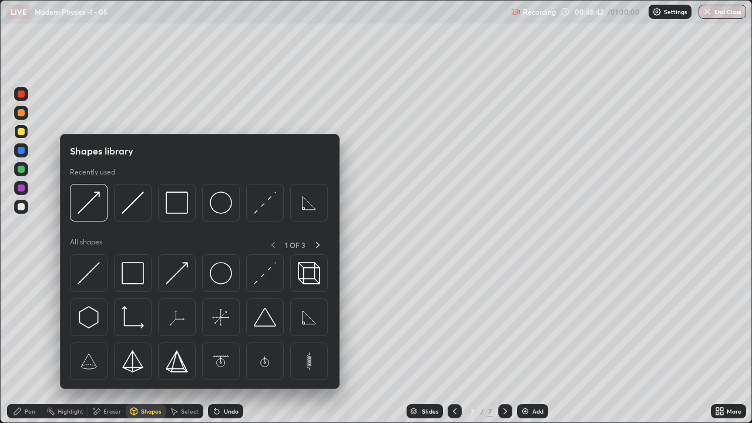
click at [17, 343] on icon at bounding box center [17, 411] width 7 height 7
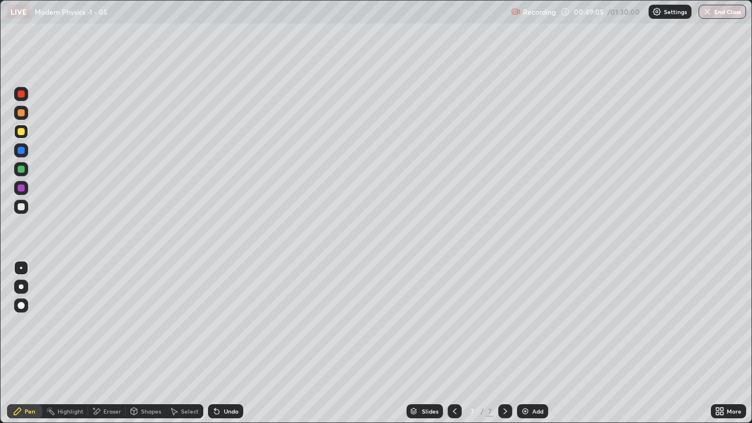
click at [23, 209] on div at bounding box center [21, 206] width 7 height 7
click at [22, 170] on div at bounding box center [21, 169] width 7 height 7
click at [22, 132] on div at bounding box center [21, 131] width 7 height 7
click at [537, 343] on div "Add" at bounding box center [537, 411] width 11 height 6
click at [232, 343] on div "Undo" at bounding box center [231, 411] width 15 height 6
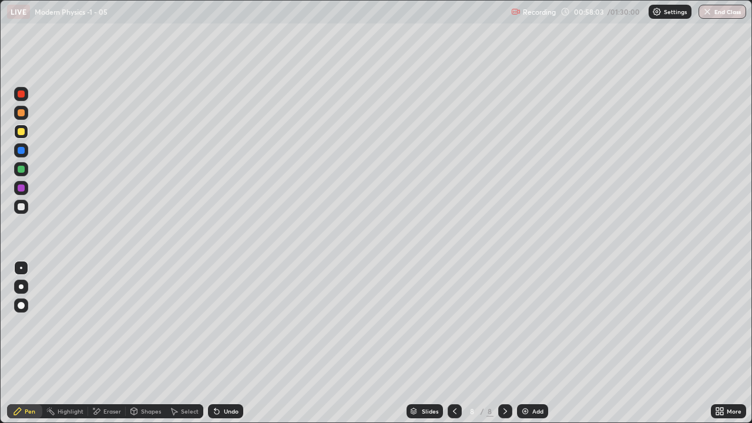
click at [232, 343] on div "Undo" at bounding box center [231, 411] width 15 height 6
click at [147, 343] on div "Shapes" at bounding box center [151, 411] width 20 height 6
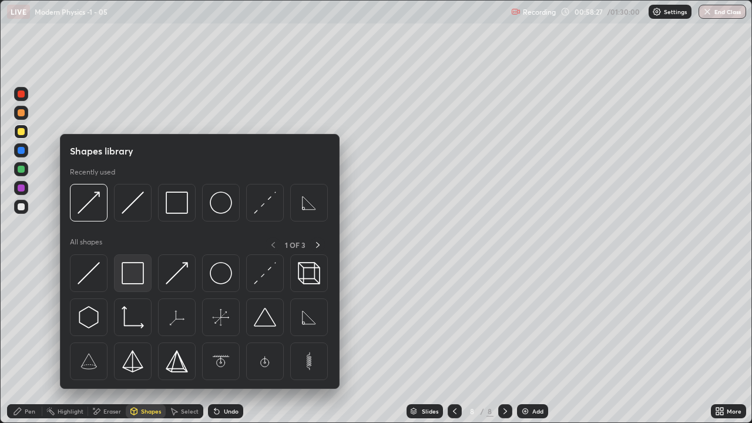
click at [131, 277] on img at bounding box center [133, 273] width 22 height 22
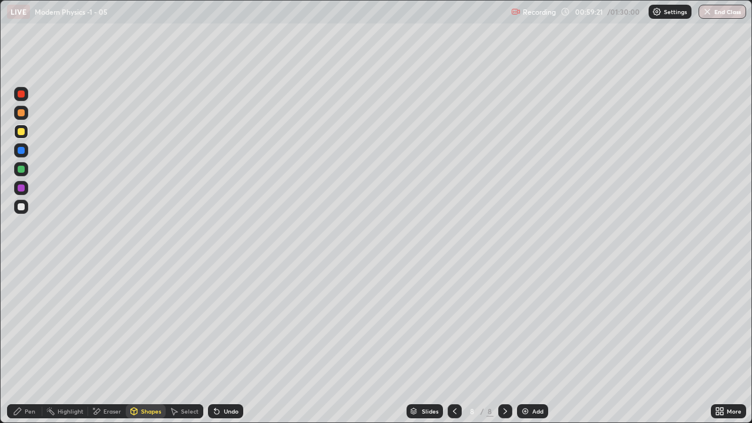
click at [230, 343] on div "Undo" at bounding box center [231, 411] width 15 height 6
click at [23, 343] on div "Pen" at bounding box center [24, 411] width 35 height 14
click at [18, 343] on icon at bounding box center [17, 411] width 9 height 9
click at [22, 205] on div at bounding box center [21, 206] width 7 height 7
click at [145, 343] on div "Shapes" at bounding box center [146, 411] width 40 height 14
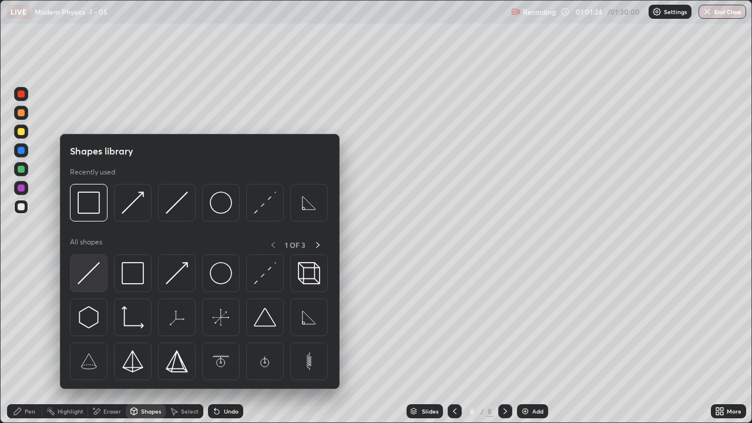
click at [90, 284] on img at bounding box center [89, 273] width 22 height 22
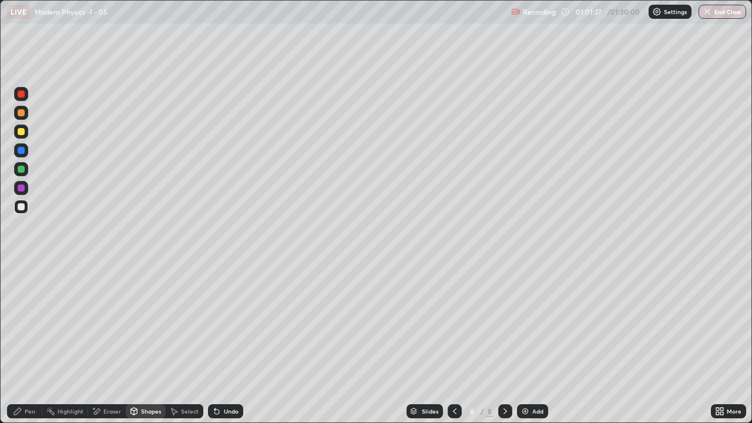
click at [21, 343] on icon at bounding box center [17, 411] width 9 height 9
click at [26, 209] on div at bounding box center [21, 207] width 14 height 14
click at [153, 343] on div "Shapes" at bounding box center [151, 411] width 20 height 6
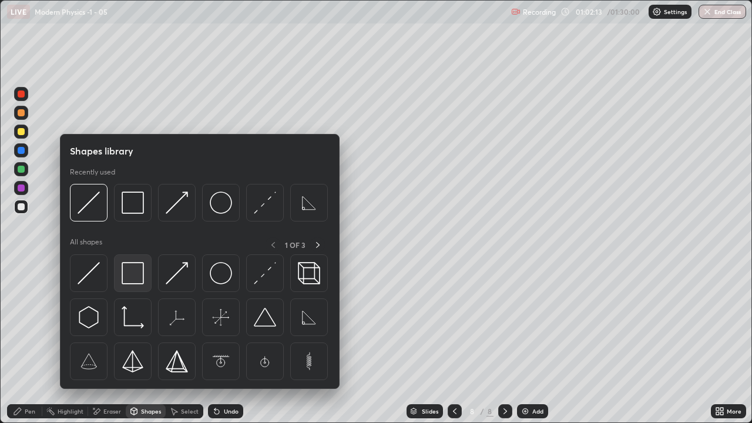
click at [136, 277] on img at bounding box center [133, 273] width 22 height 22
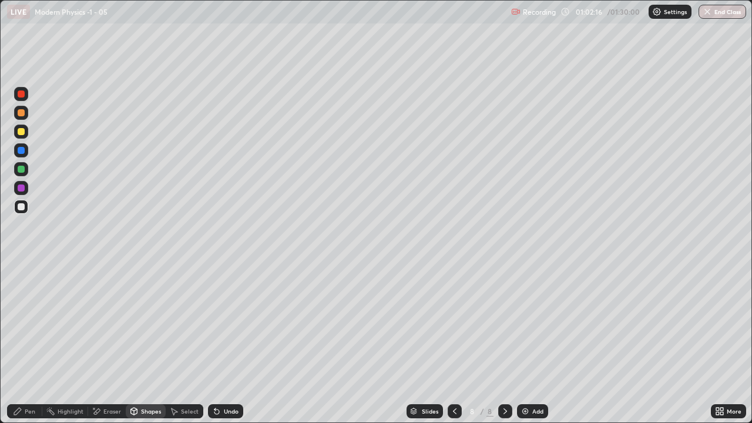
click at [28, 343] on div "Pen" at bounding box center [30, 411] width 11 height 6
click at [454, 343] on icon at bounding box center [454, 411] width 9 height 9
click at [505, 343] on icon at bounding box center [505, 411] width 9 height 9
click at [454, 343] on icon at bounding box center [454, 411] width 9 height 9
click at [506, 343] on div at bounding box center [505, 411] width 14 height 14
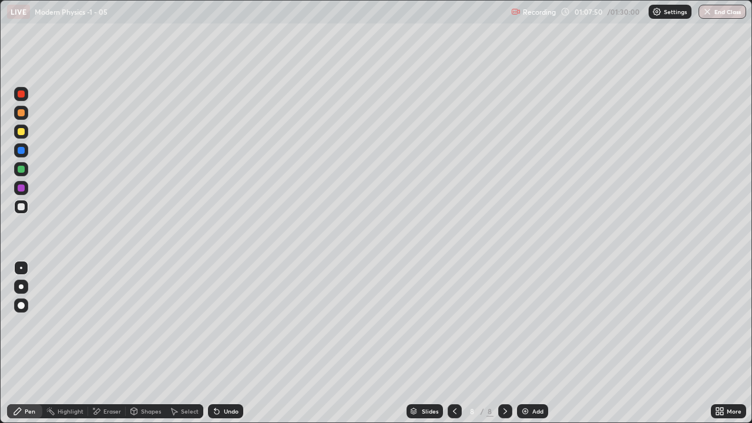
click at [536, 343] on div "Add" at bounding box center [537, 411] width 11 height 6
click at [26, 209] on div at bounding box center [21, 207] width 14 height 14
click at [468, 343] on div "9" at bounding box center [472, 411] width 12 height 7
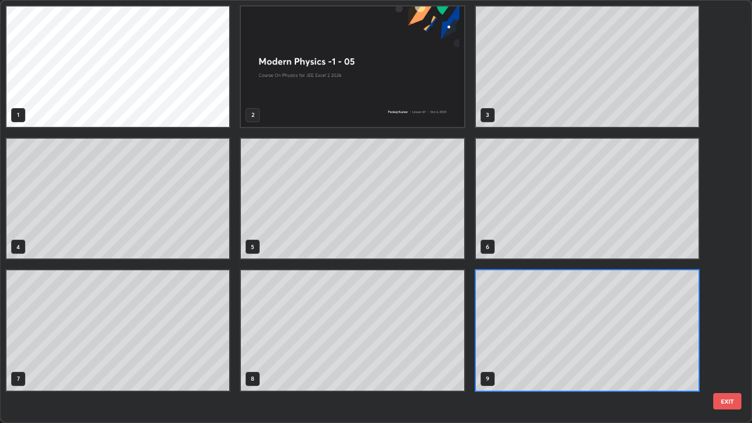
scroll to position [418, 745]
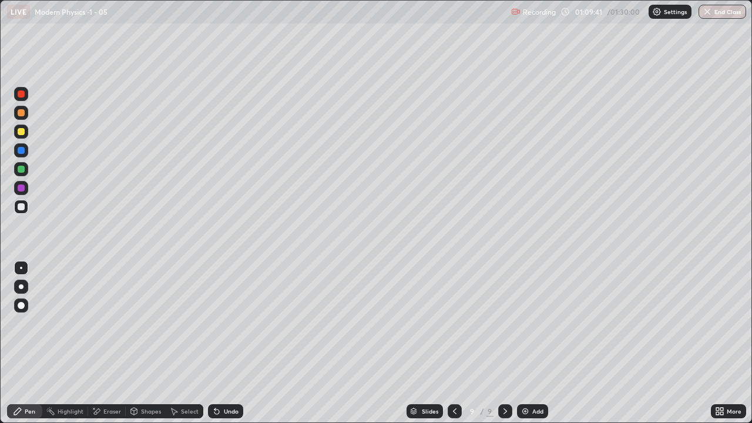
click at [458, 343] on icon at bounding box center [454, 411] width 9 height 9
click at [504, 343] on icon at bounding box center [505, 411] width 9 height 9
click at [150, 343] on div "Shapes" at bounding box center [146, 411] width 40 height 14
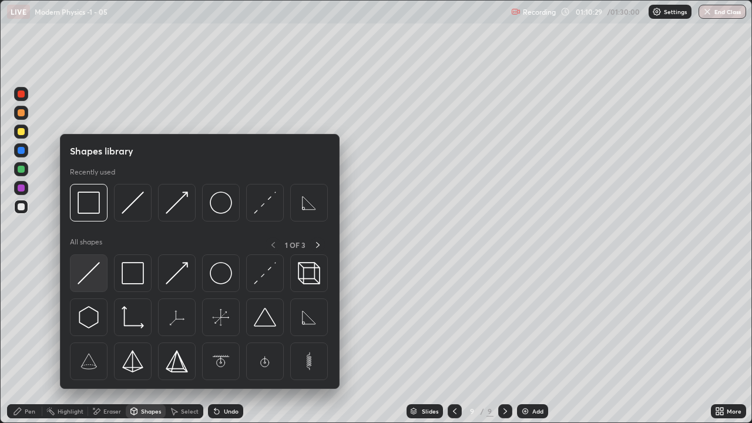
click at [90, 280] on img at bounding box center [89, 273] width 22 height 22
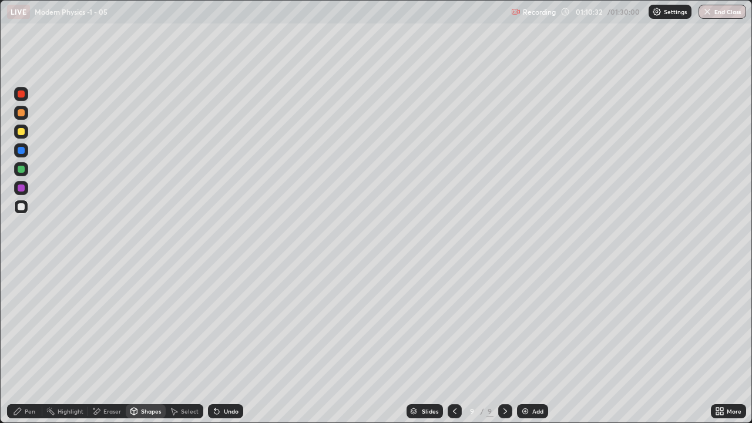
click at [20, 343] on div "Pen" at bounding box center [24, 411] width 35 height 14
click at [32, 343] on div "Pen" at bounding box center [24, 411] width 35 height 14
click at [21, 207] on div at bounding box center [21, 206] width 7 height 7
click at [230, 343] on div "Undo" at bounding box center [231, 411] width 15 height 6
click at [504, 343] on icon at bounding box center [505, 411] width 9 height 9
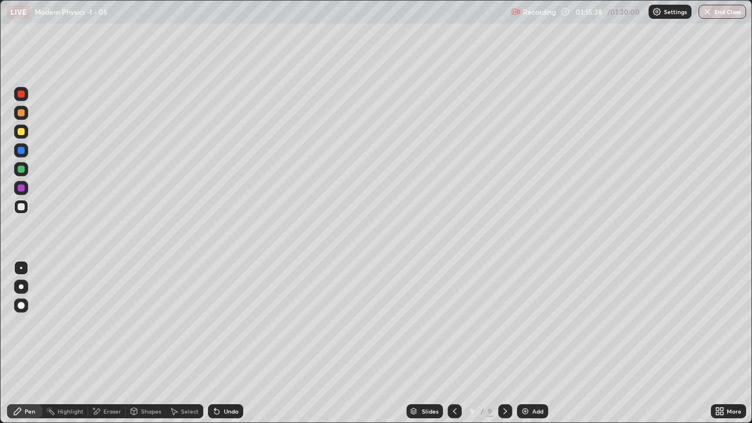
click at [536, 343] on div "Add" at bounding box center [532, 411] width 31 height 14
click at [22, 132] on div at bounding box center [21, 131] width 7 height 7
click at [231, 343] on div "Undo" at bounding box center [225, 411] width 35 height 14
click at [22, 207] on div at bounding box center [21, 206] width 7 height 7
click at [27, 343] on div "Pen" at bounding box center [30, 411] width 11 height 6
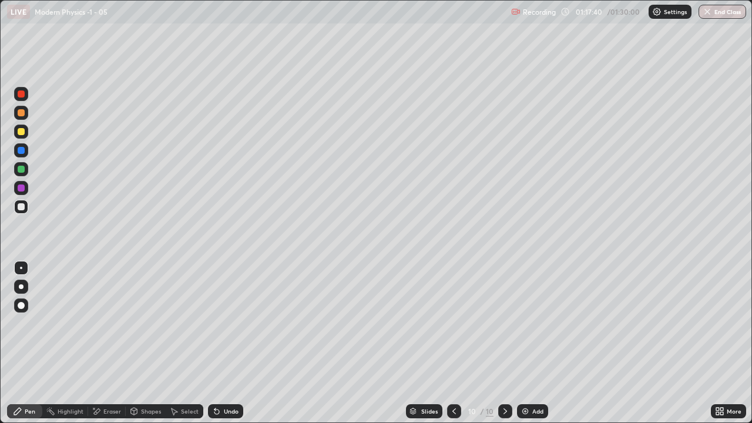
click at [147, 343] on div "Shapes" at bounding box center [146, 411] width 40 height 14
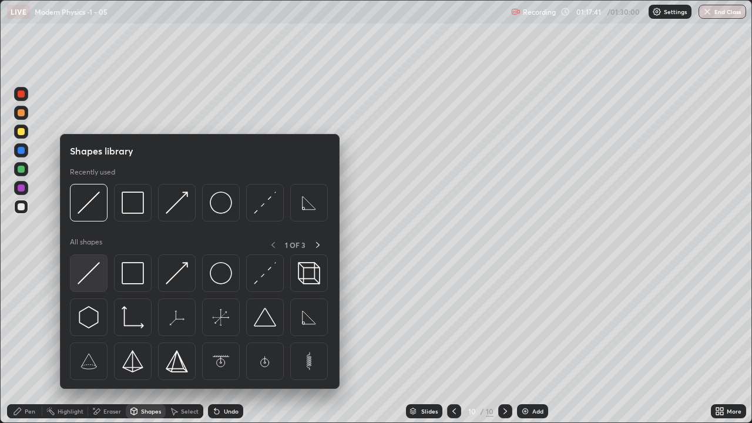
click at [94, 275] on img at bounding box center [89, 273] width 22 height 22
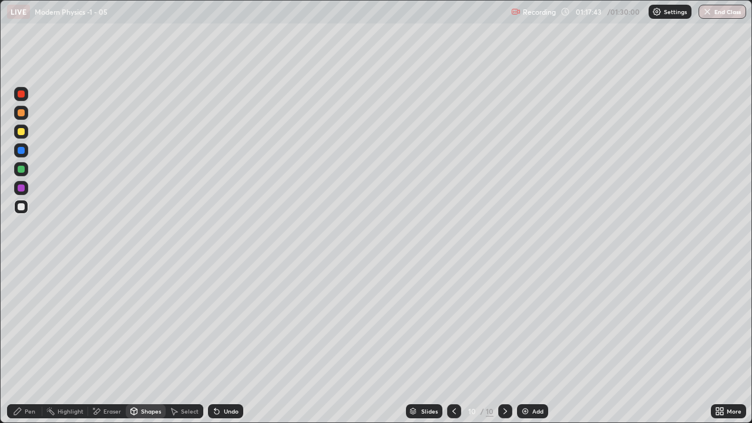
click at [28, 343] on div "Pen" at bounding box center [30, 411] width 11 height 6
click at [453, 343] on icon at bounding box center [453, 411] width 9 height 9
click at [459, 343] on div at bounding box center [454, 411] width 14 height 14
click at [460, 343] on div at bounding box center [454, 411] width 14 height 14
click at [508, 343] on icon at bounding box center [505, 411] width 9 height 9
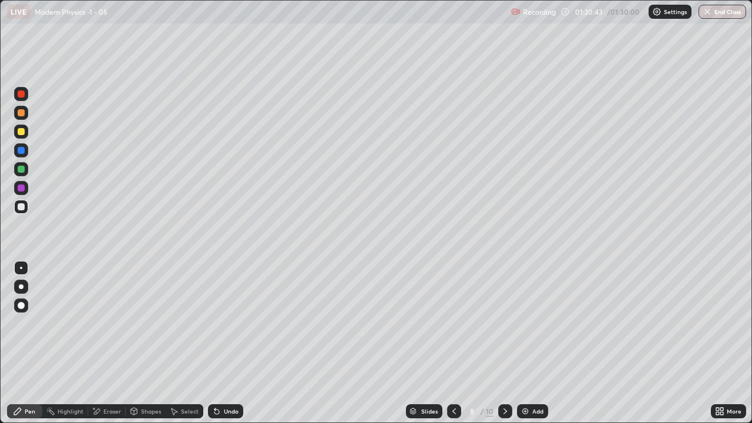
click at [508, 343] on icon at bounding box center [505, 411] width 9 height 9
click at [506, 343] on icon at bounding box center [505, 411] width 9 height 9
click at [455, 343] on icon at bounding box center [453, 411] width 9 height 9
click at [504, 343] on icon at bounding box center [505, 411] width 9 height 9
click at [506, 343] on icon at bounding box center [505, 411] width 4 height 6
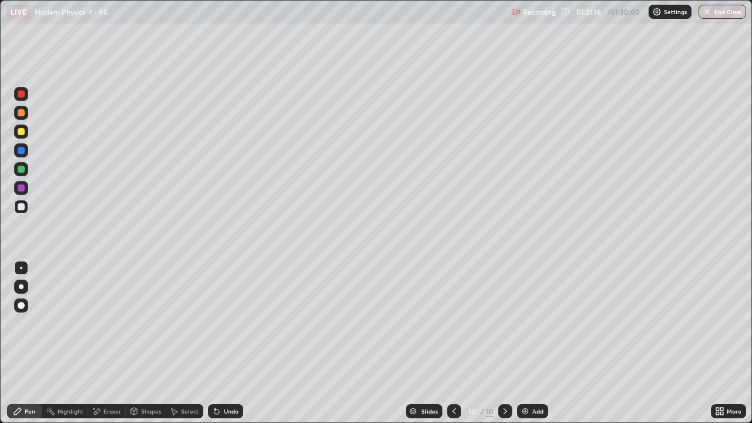
click at [455, 343] on icon at bounding box center [453, 411] width 9 height 9
click at [505, 343] on icon at bounding box center [505, 411] width 9 height 9
click at [504, 343] on icon at bounding box center [505, 411] width 9 height 9
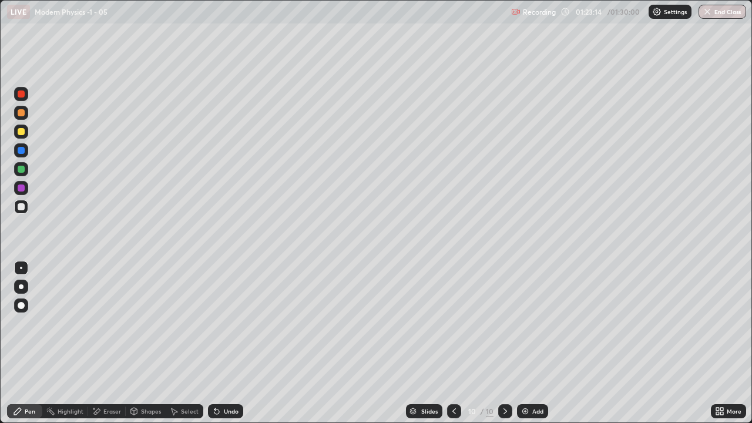
click at [115, 343] on div "Eraser" at bounding box center [112, 411] width 18 height 6
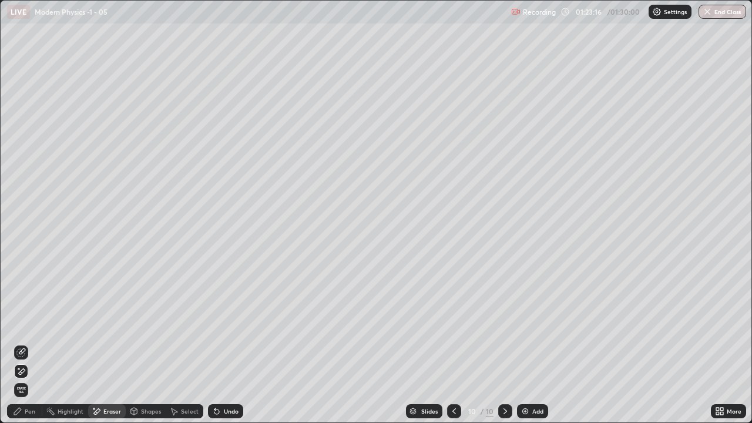
click at [28, 343] on div "Pen" at bounding box center [30, 411] width 11 height 6
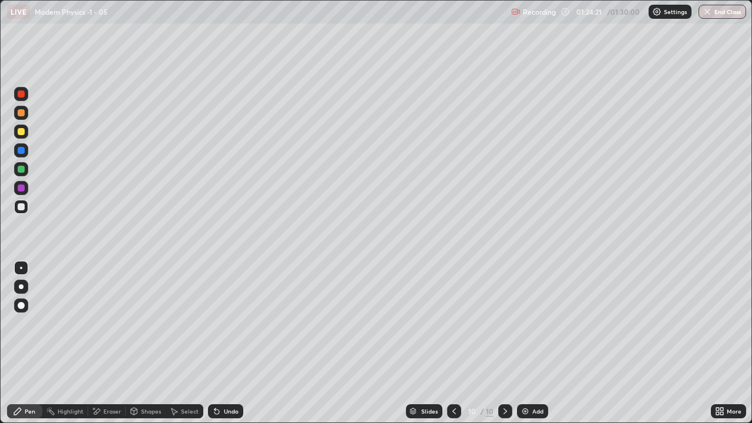
click at [110, 343] on div "Eraser" at bounding box center [112, 411] width 18 height 6
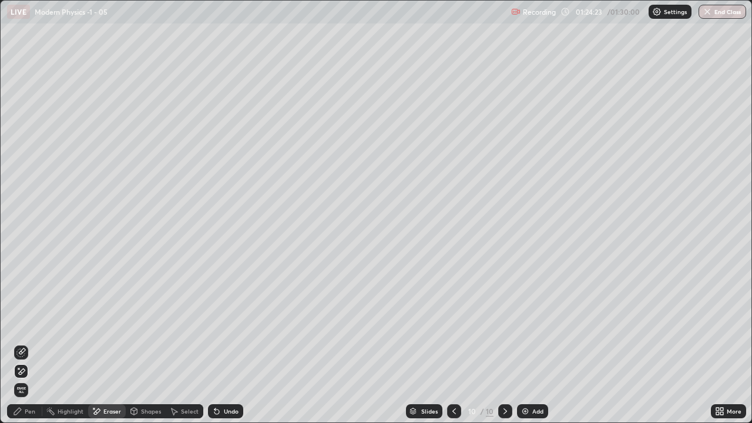
click at [36, 343] on div "Pen" at bounding box center [24, 411] width 35 height 14
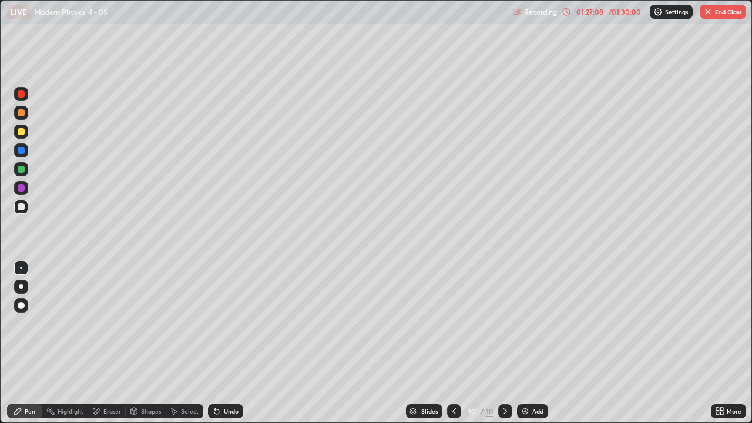
click at [715, 13] on button "End Class" at bounding box center [723, 12] width 46 height 14
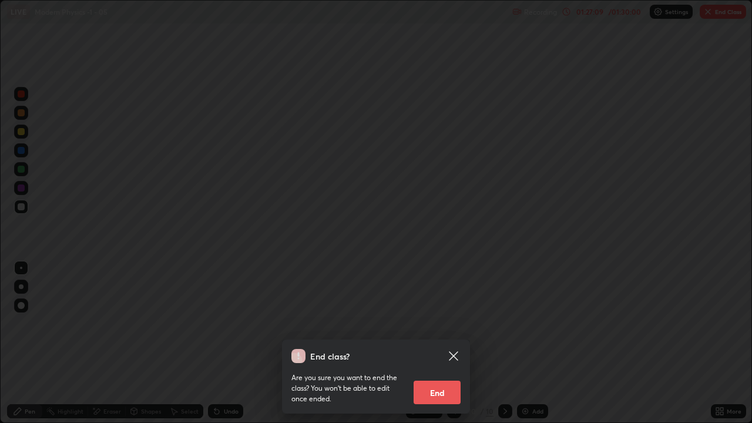
click at [438, 343] on button "End" at bounding box center [437, 392] width 47 height 23
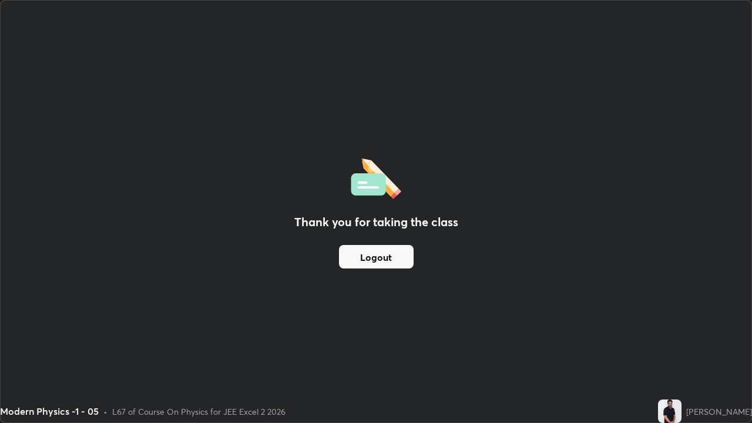
click at [381, 259] on button "Logout" at bounding box center [376, 256] width 75 height 23
